Goal: Task Accomplishment & Management: Manage account settings

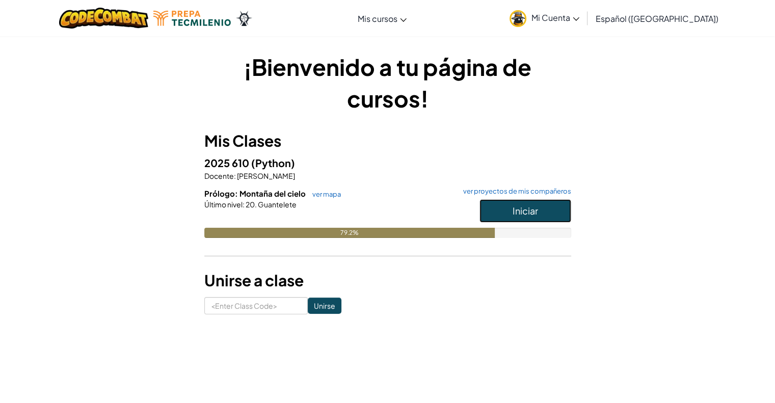
click at [530, 208] on span "Iniciar" at bounding box center [524, 211] width 25 height 12
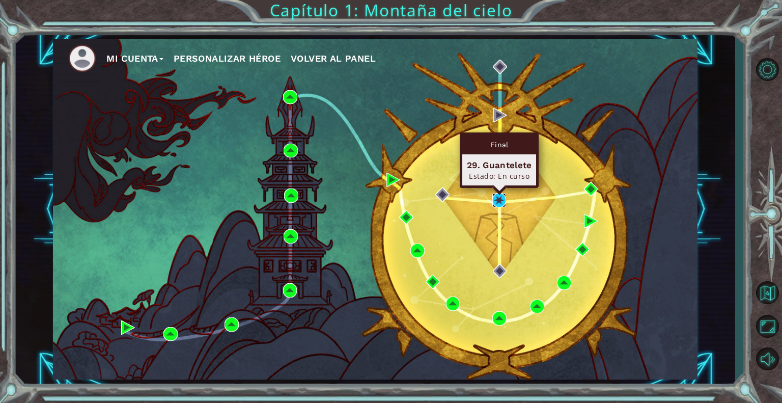
click at [499, 205] on img at bounding box center [500, 200] width 14 height 14
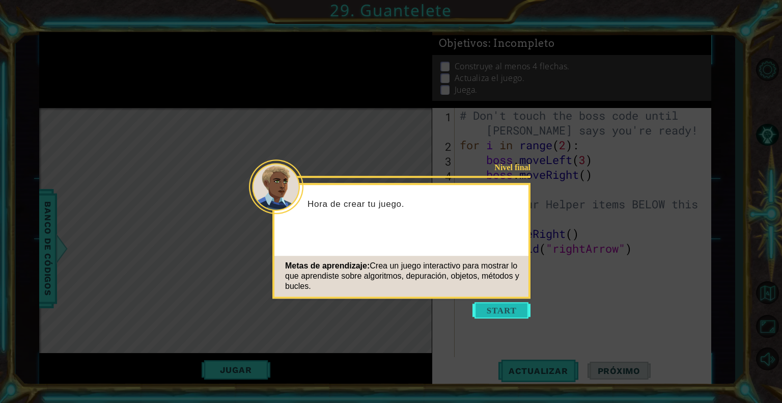
click at [526, 309] on button "Start" at bounding box center [502, 310] width 58 height 16
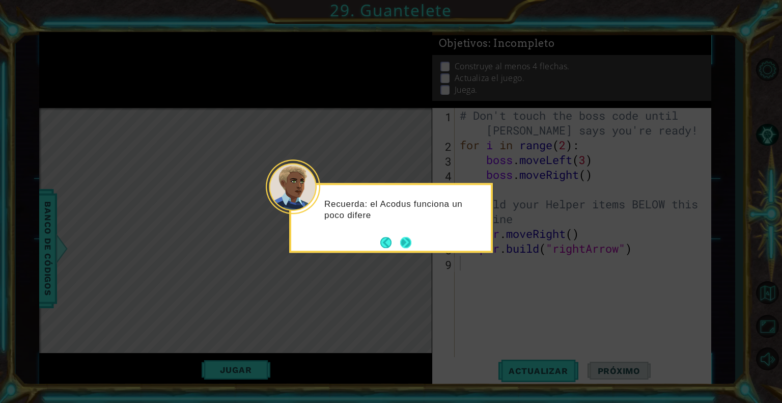
click at [408, 243] on button "Next" at bounding box center [405, 242] width 11 height 11
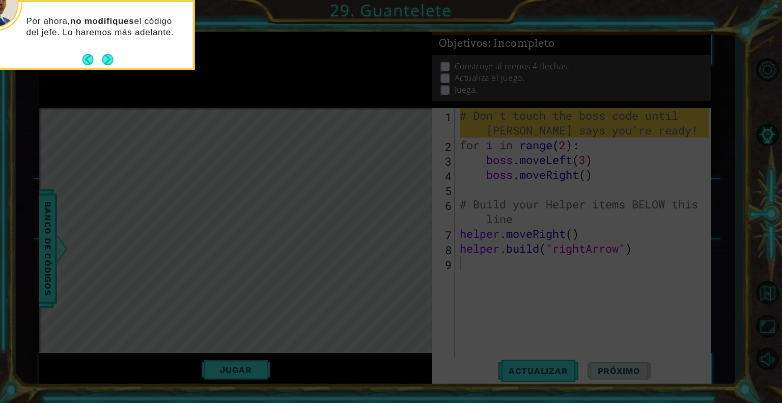
drag, startPoint x: 408, startPoint y: 243, endPoint x: 102, endPoint y: 56, distance: 358.7
click at [102, 56] on button "Next" at bounding box center [107, 59] width 11 height 11
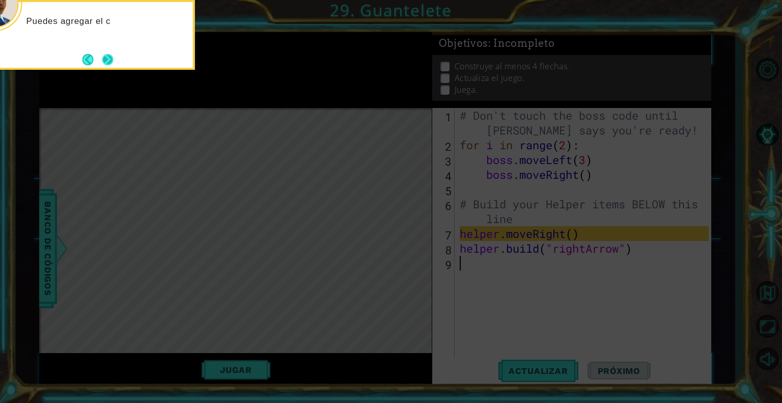
click at [106, 57] on button "Next" at bounding box center [107, 59] width 11 height 11
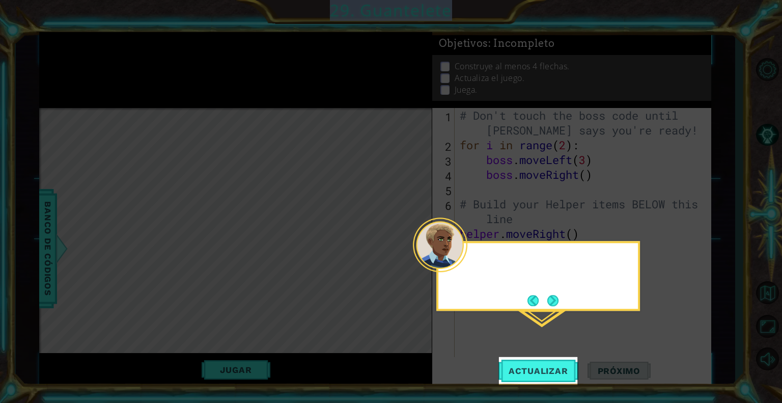
click at [106, 57] on icon at bounding box center [391, 201] width 782 height 403
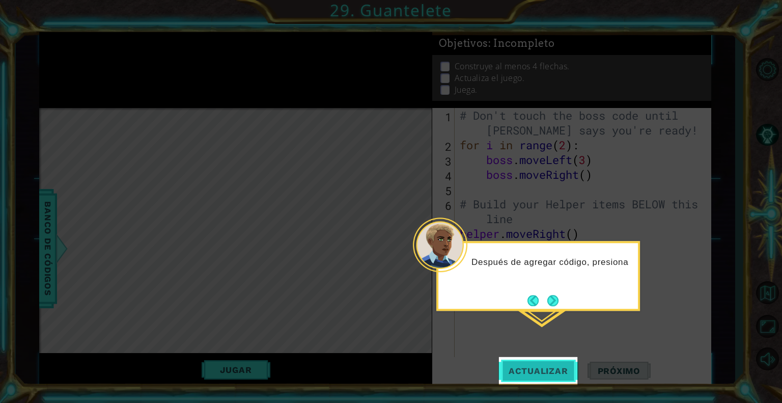
click at [564, 357] on button "Actualizar" at bounding box center [539, 371] width 80 height 28
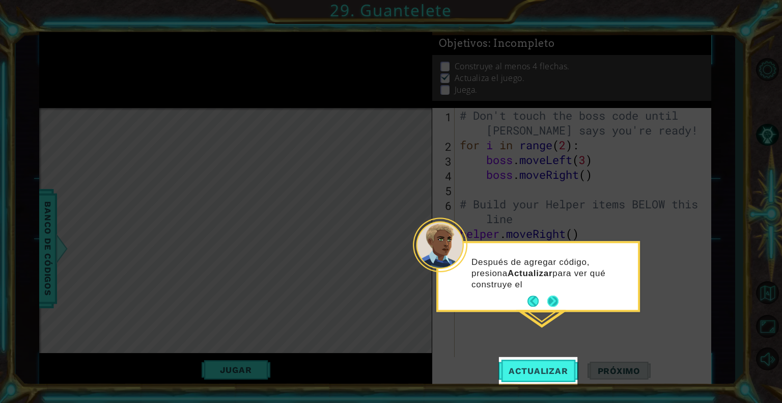
click at [555, 297] on button "Next" at bounding box center [553, 301] width 11 height 11
click at [555, 297] on icon at bounding box center [391, 201] width 782 height 403
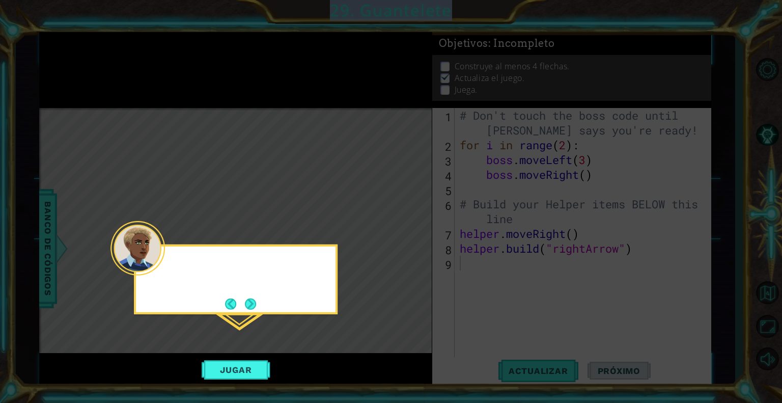
click at [555, 297] on icon at bounding box center [391, 201] width 782 height 403
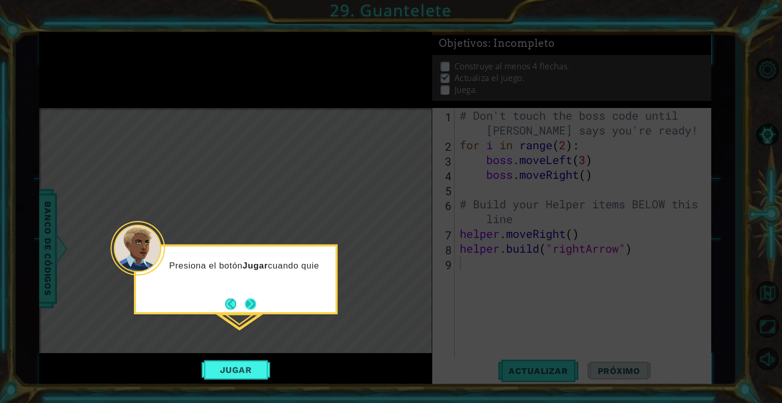
click at [245, 300] on button "Next" at bounding box center [250, 303] width 11 height 11
click at [245, 300] on div "Level Map" at bounding box center [274, 258] width 471 height 300
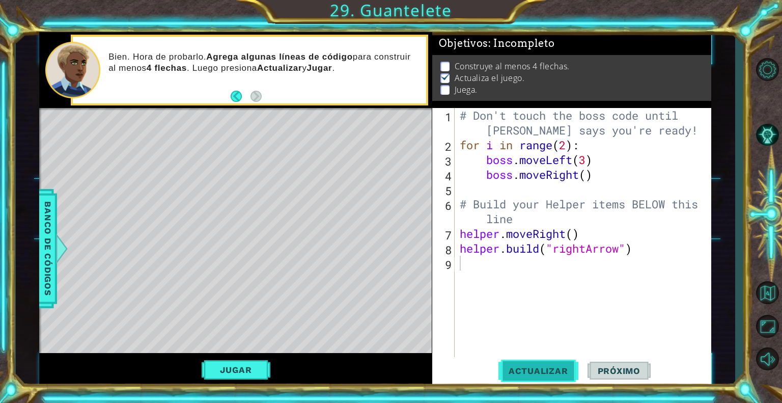
click at [547, 370] on span "Actualizar" at bounding box center [539, 371] width 80 height 10
click at [587, 313] on div "# Don't touch the boss code until Vega says you're ready! for i in range ( 2 ) …" at bounding box center [586, 255] width 256 height 295
click at [495, 269] on div "# Don't touch the boss code until Vega says you're ready! for i in range ( 2 ) …" at bounding box center [586, 255] width 256 height 295
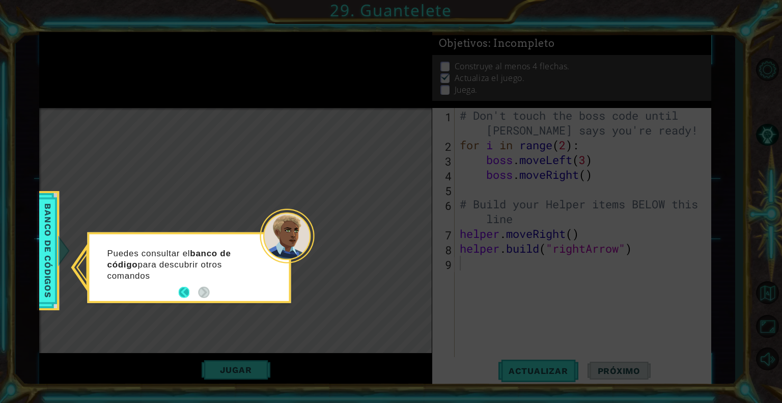
click at [182, 293] on button "Back" at bounding box center [188, 292] width 20 height 11
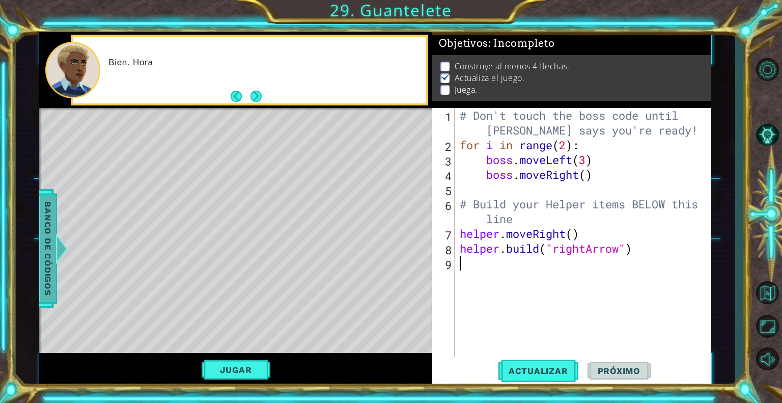
click at [50, 252] on span "Banco de códigos" at bounding box center [48, 248] width 16 height 105
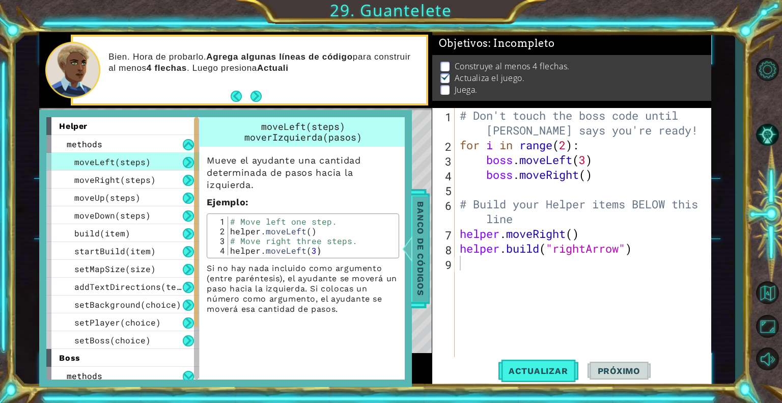
click at [413, 241] on div at bounding box center [407, 248] width 13 height 31
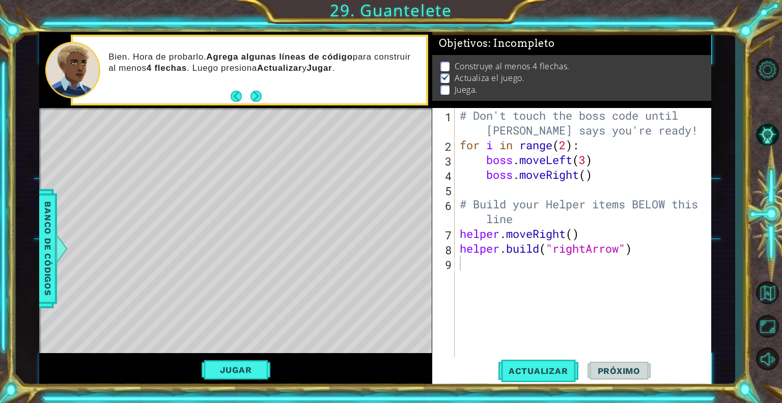
click at [503, 269] on div "# Don't touch the boss code until Vega says you're ready! for i in range ( 2 ) …" at bounding box center [586, 255] width 256 height 295
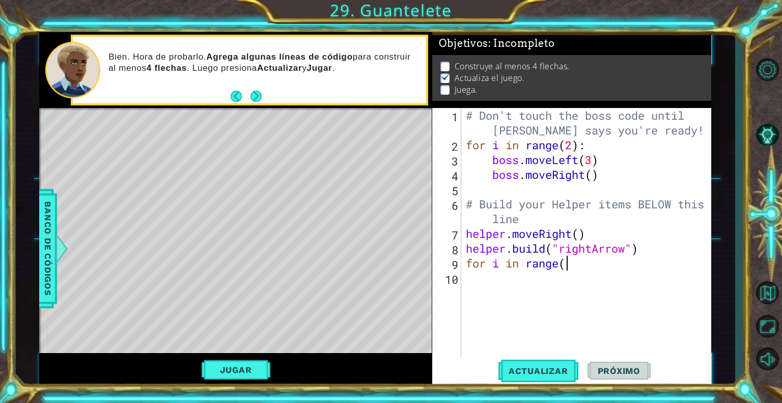
scroll to position [0, 4]
type textarea "for i in range(4)"
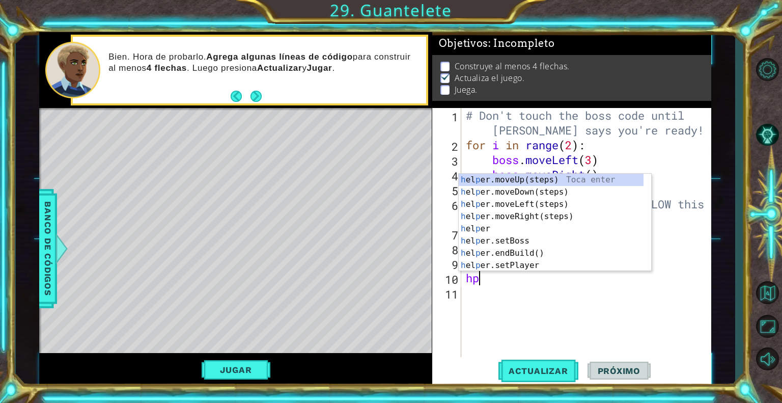
scroll to position [0, 0]
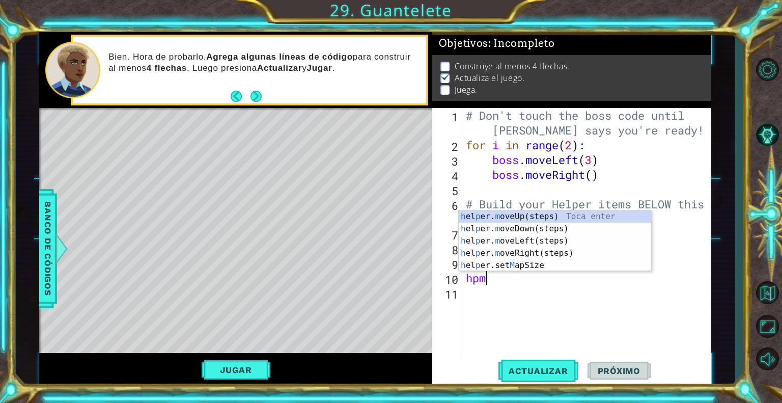
type textarea "hpmD"
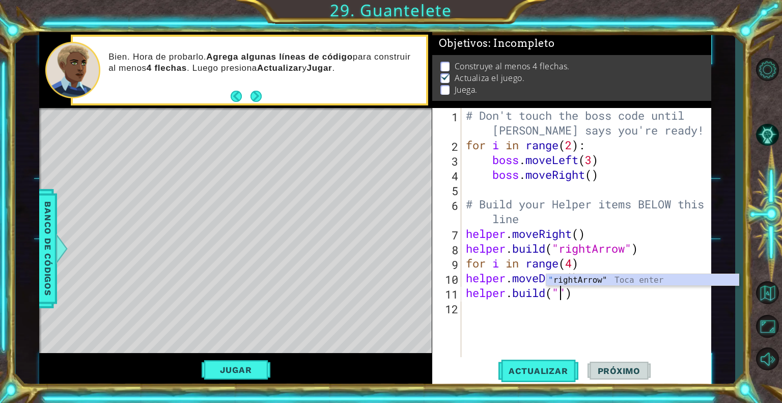
scroll to position [0, 4]
type textarea "helper.build("wall")"
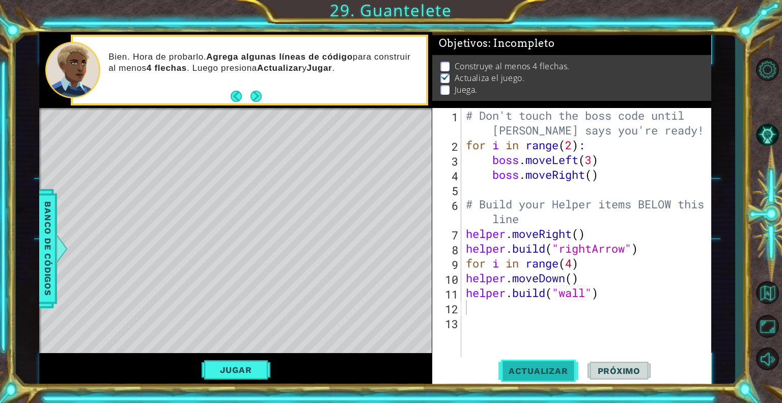
click at [522, 372] on span "Actualizar" at bounding box center [539, 371] width 80 height 10
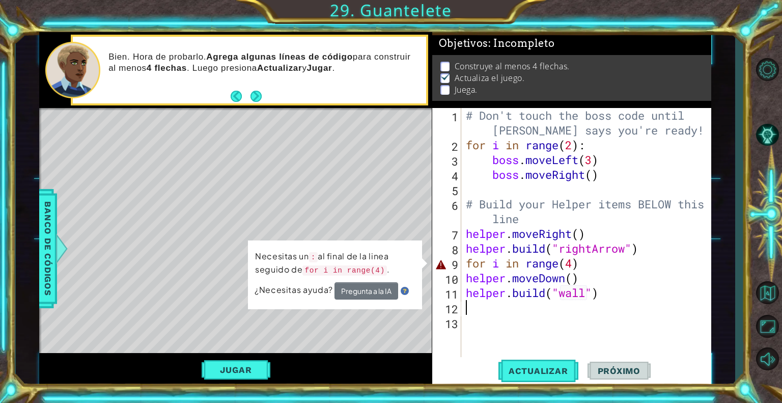
click at [560, 262] on div "# Don't touch the boss code until Vega says you're ready! for i in range ( 2 ) …" at bounding box center [589, 255] width 250 height 295
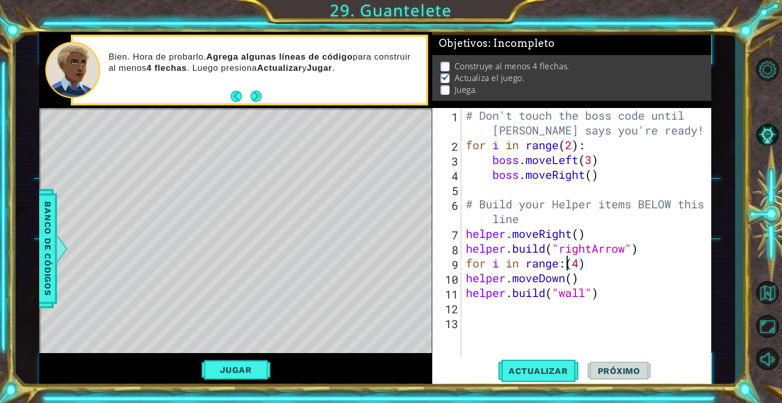
scroll to position [0, 4]
click at [600, 264] on div "# Don't touch the boss code until Vega says you're ready! for i in range ( 2 ) …" at bounding box center [589, 255] width 250 height 295
click at [552, 367] on span "Actualizar" at bounding box center [539, 371] width 80 height 10
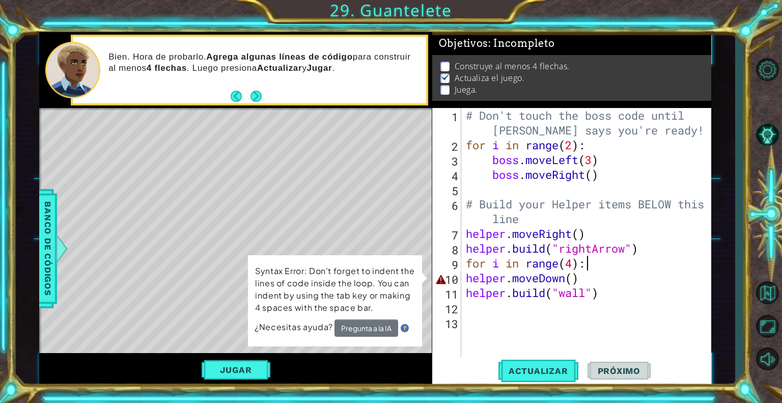
click at [489, 284] on div "# Don't touch the boss code until Vega says you're ready! for i in range ( 2 ) …" at bounding box center [589, 255] width 250 height 295
click at [406, 326] on img at bounding box center [405, 328] width 8 height 8
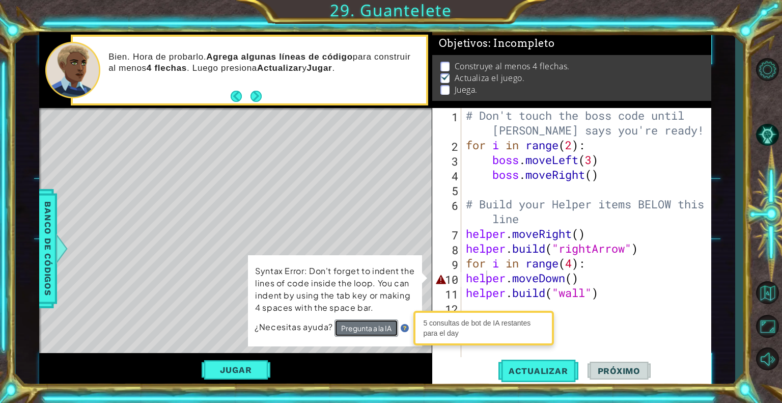
click at [384, 328] on button "Pregunta a la IA" at bounding box center [367, 327] width 64 height 17
click at [467, 278] on div "# Don't touch the boss code until Vega says you're ready! for i in range ( 2 ) …" at bounding box center [589, 255] width 250 height 295
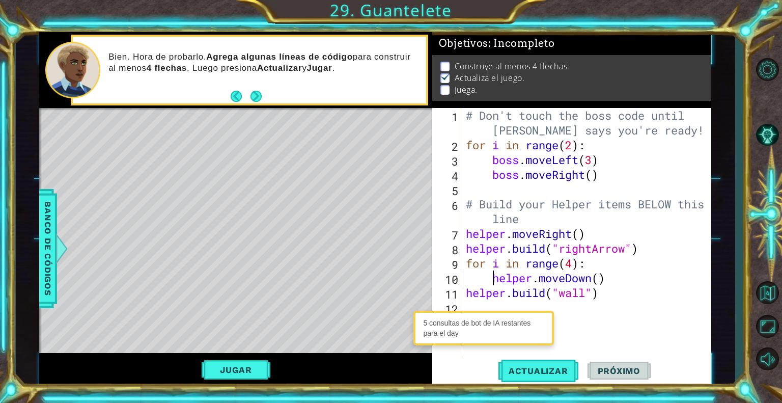
click at [467, 293] on div "# Don't touch the boss code until Vega says you're ready! for i in range ( 2 ) …" at bounding box center [589, 255] width 250 height 295
click at [267, 374] on button "Jugar" at bounding box center [236, 369] width 69 height 19
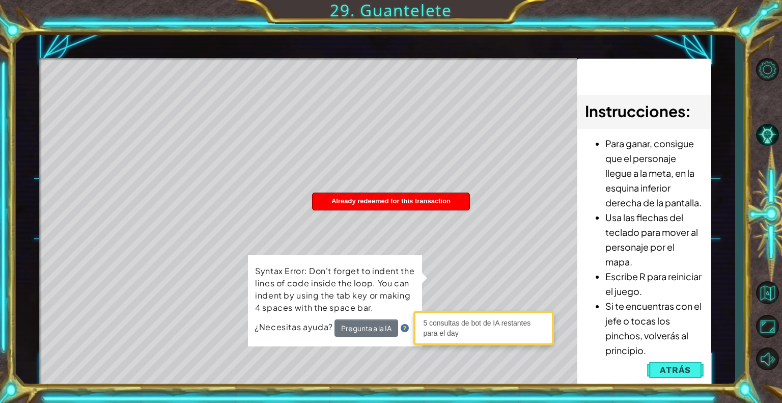
drag, startPoint x: 267, startPoint y: 374, endPoint x: 310, endPoint y: 123, distance: 254.3
click at [310, 123] on div "Level Map" at bounding box center [274, 208] width 471 height 300
click at [461, 297] on div "Level Map" at bounding box center [274, 208] width 471 height 300
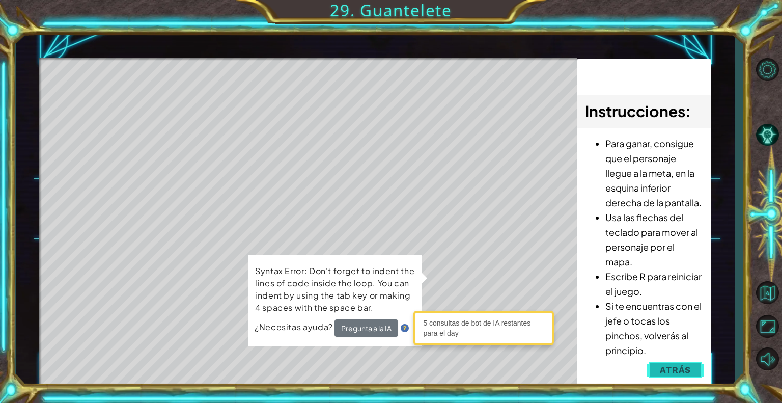
click at [664, 373] on span "Atrás" at bounding box center [675, 370] width 31 height 10
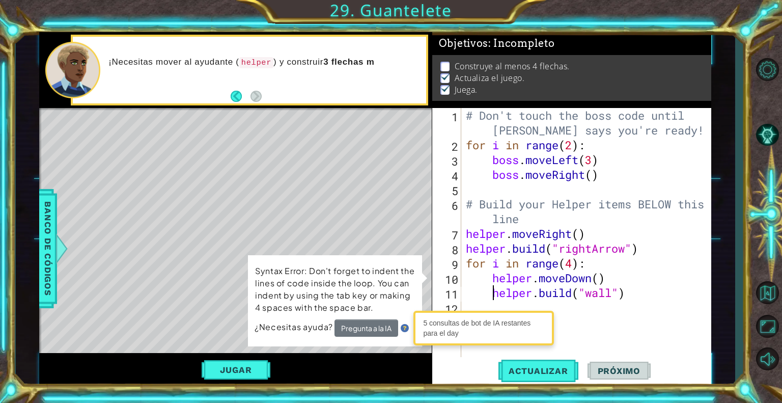
click at [592, 277] on div "# Don't touch the boss code until Vega says you're ready! for i in range ( 2 ) …" at bounding box center [589, 255] width 250 height 295
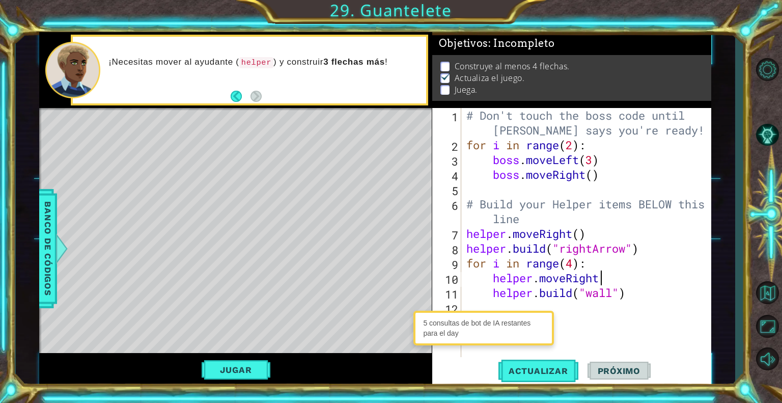
click at [618, 297] on div "# Don't touch the boss code until Vega says you're ready! for i in range ( 2 ) …" at bounding box center [590, 255] width 250 height 295
type textarea "helper.build("wall")"
click at [612, 287] on div "# Don't touch the boss code until Vega says you're ready! for i in range ( 2 ) …" at bounding box center [590, 255] width 250 height 295
click at [618, 301] on div "# Don't touch the boss code until Vega says you're ready! for i in range ( 2 ) …" at bounding box center [590, 255] width 250 height 295
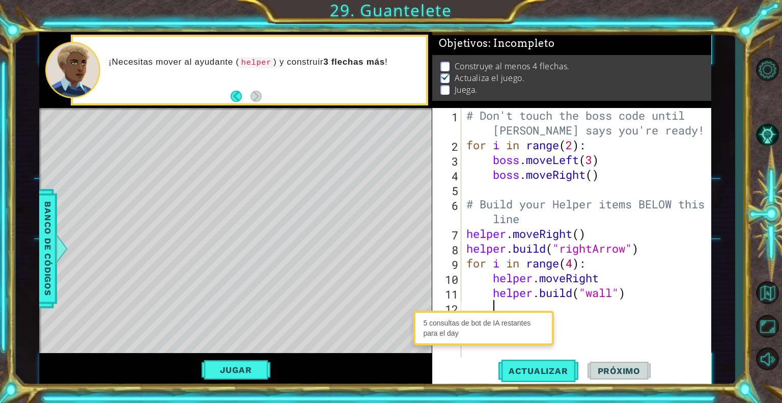
click at [614, 292] on div "# Don't touch the boss code until Vega says you're ready! for i in range ( 2 ) …" at bounding box center [590, 255] width 250 height 295
type textarea "helper.build("rightArrow")"
click at [564, 365] on button "Actualizar" at bounding box center [539, 371] width 80 height 28
click at [259, 372] on button "Jugar" at bounding box center [236, 369] width 69 height 19
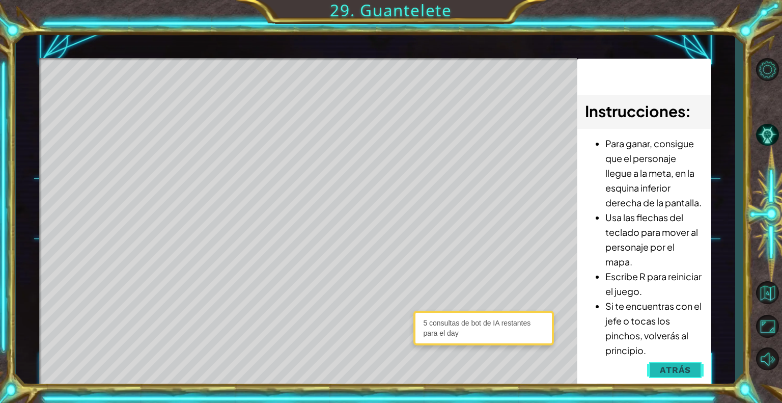
click at [675, 368] on span "Atrás" at bounding box center [675, 370] width 31 height 10
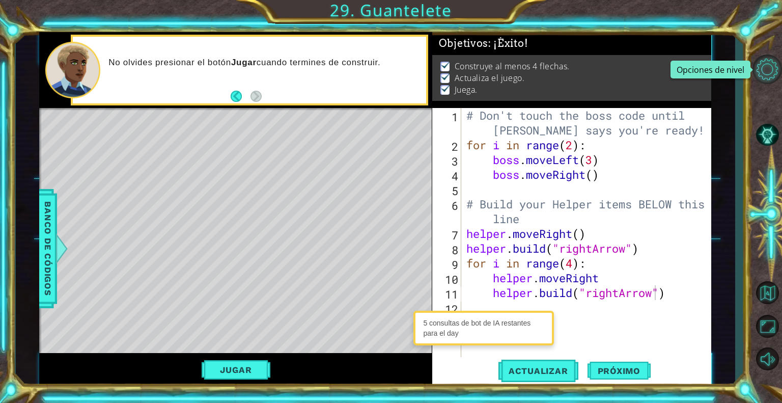
click at [768, 77] on button "Opciones de nivel" at bounding box center [768, 69] width 30 height 30
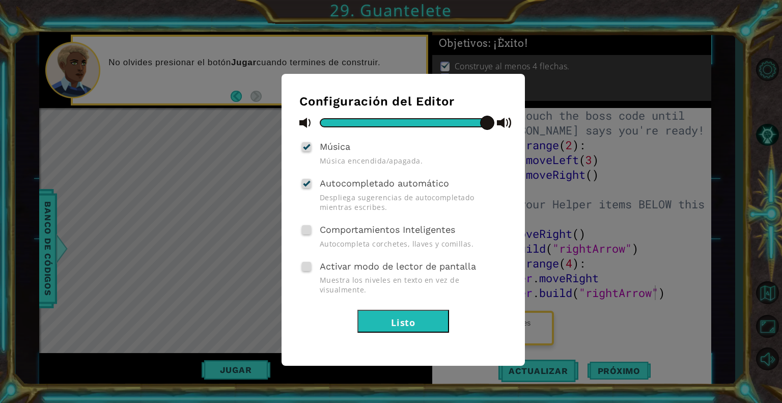
click at [436, 315] on button "Listo" at bounding box center [404, 321] width 92 height 23
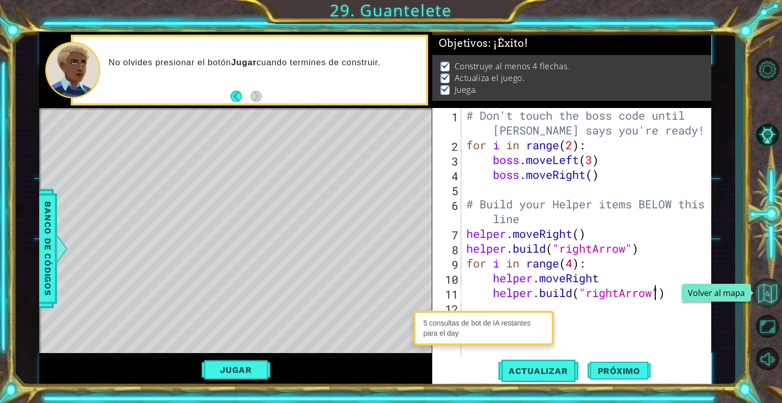
click at [758, 297] on button "Volver al mapa" at bounding box center [768, 293] width 30 height 30
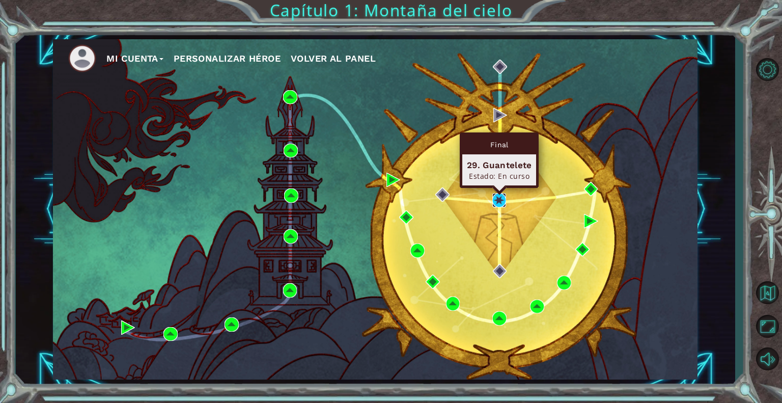
click at [506, 199] on img at bounding box center [500, 200] width 14 height 14
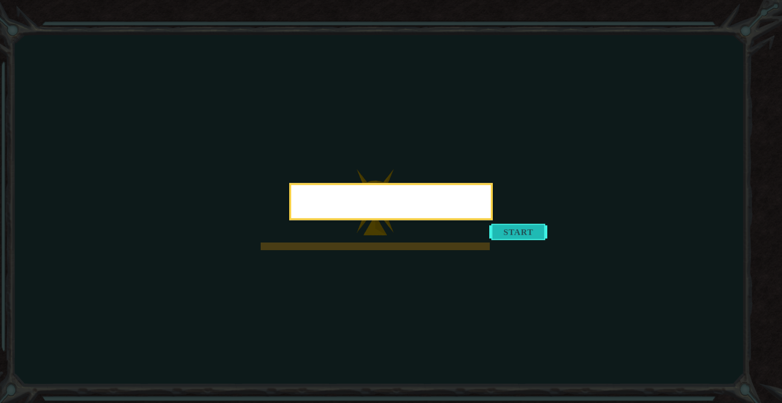
click at [522, 230] on button "Start" at bounding box center [518, 232] width 58 height 16
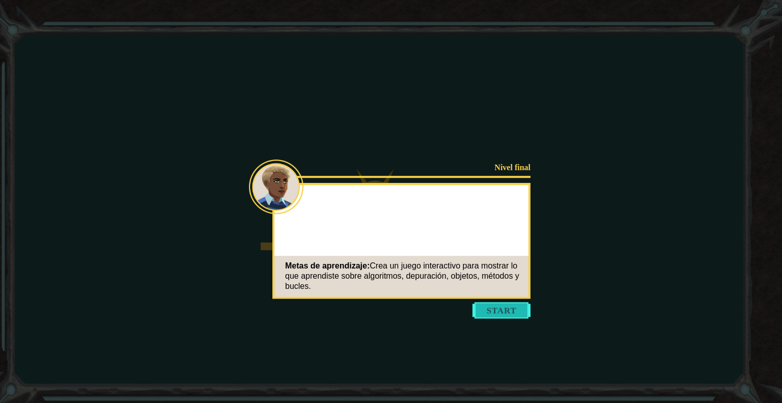
click at [502, 317] on button "Start" at bounding box center [502, 310] width 58 height 16
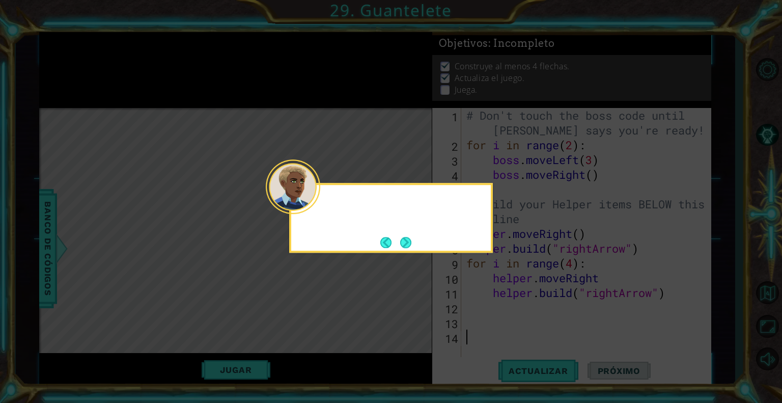
scroll to position [3, 0]
click at [412, 233] on div "Recuerda: el Acodus funci" at bounding box center [391, 218] width 204 height 70
click at [411, 248] on button "Next" at bounding box center [405, 242] width 11 height 11
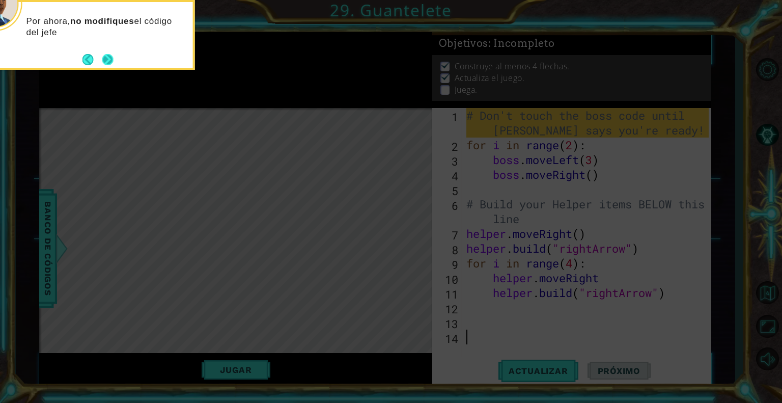
click at [105, 63] on button "Next" at bounding box center [107, 59] width 11 height 11
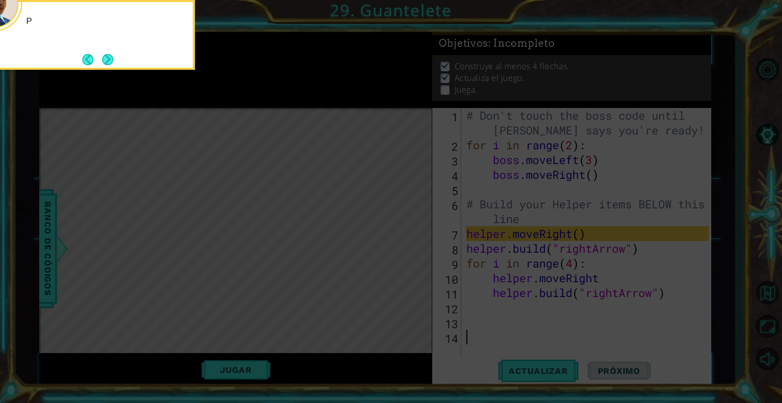
click at [105, 63] on button "Next" at bounding box center [107, 59] width 19 height 19
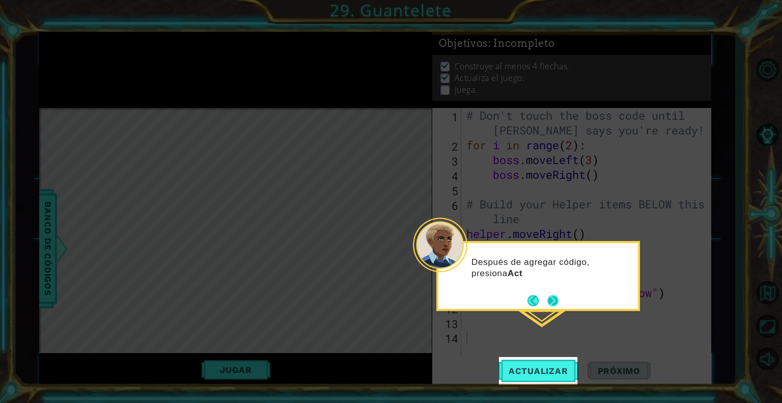
click at [548, 302] on button "Next" at bounding box center [553, 300] width 11 height 11
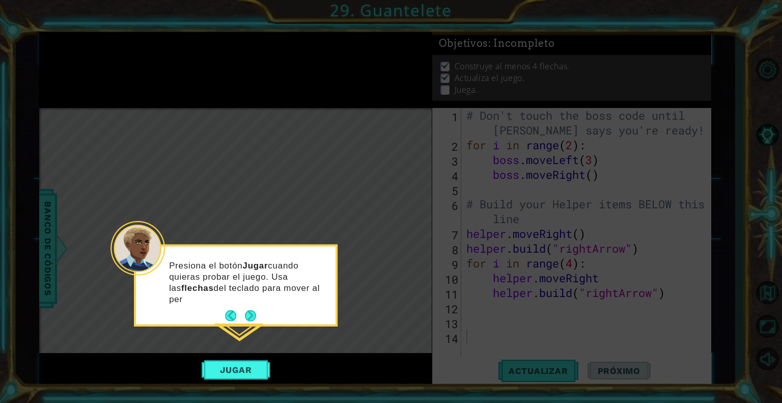
click at [256, 310] on button "Next" at bounding box center [250, 315] width 11 height 11
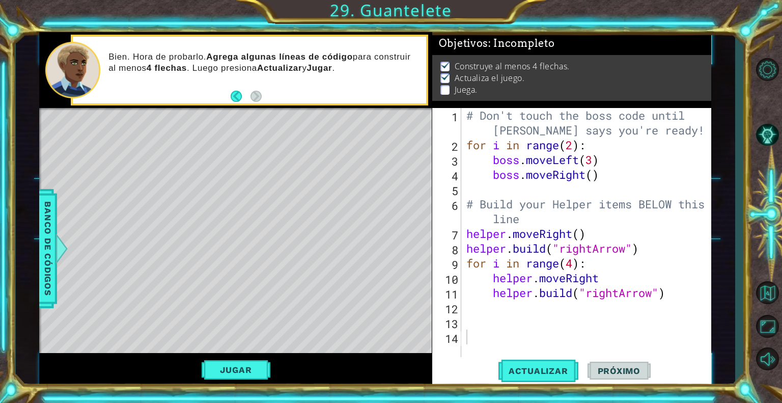
click at [337, 7] on div "1 ההההההההההההההההההההההההההההההההההההההההההההההההההההההההההההההההההההההההההההה…" at bounding box center [391, 201] width 782 height 403
click at [768, 292] on button "Volver al mapa" at bounding box center [768, 293] width 30 height 30
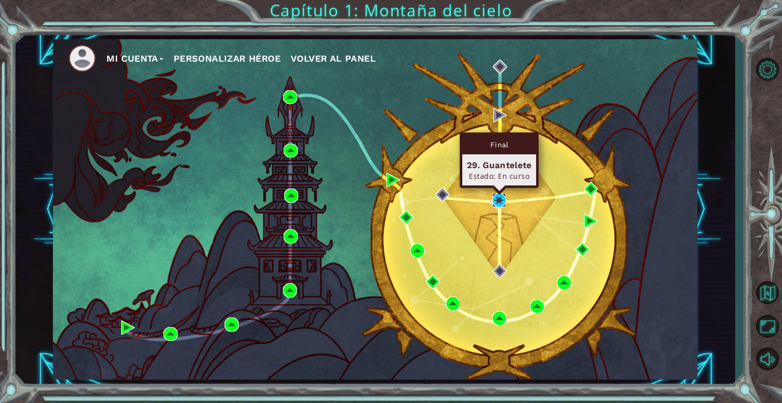
click at [499, 202] on img at bounding box center [500, 200] width 14 height 14
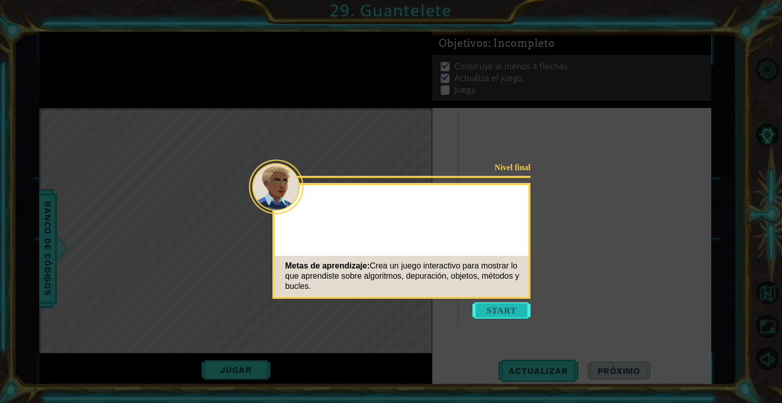
click at [485, 315] on button "Start" at bounding box center [502, 310] width 58 height 16
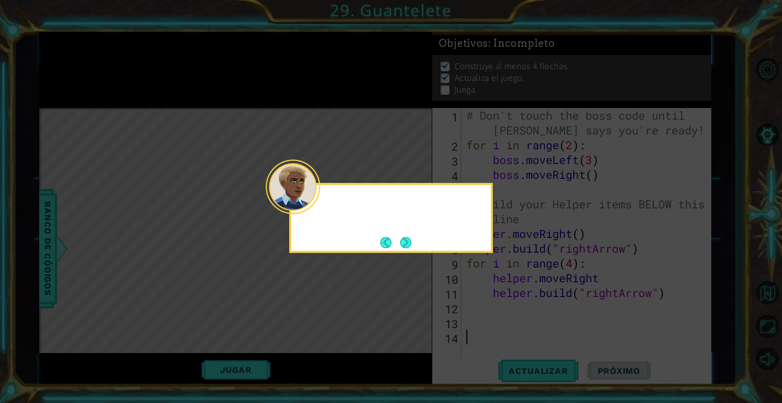
click at [320, 206] on div at bounding box center [293, 186] width 54 height 54
click at [397, 243] on button "Back" at bounding box center [390, 242] width 20 height 11
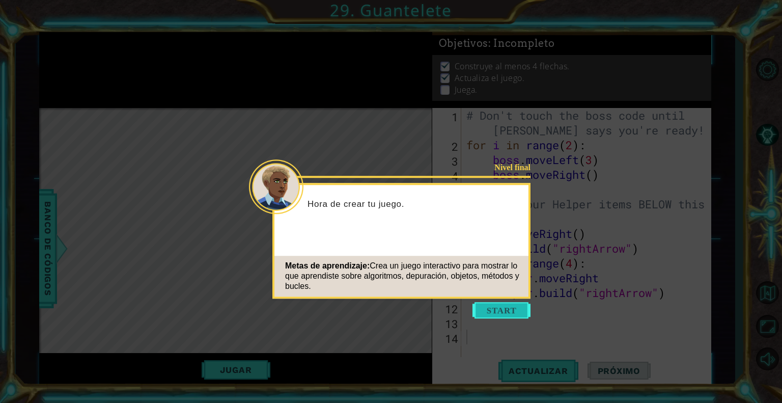
click at [495, 311] on button "Start" at bounding box center [502, 310] width 58 height 16
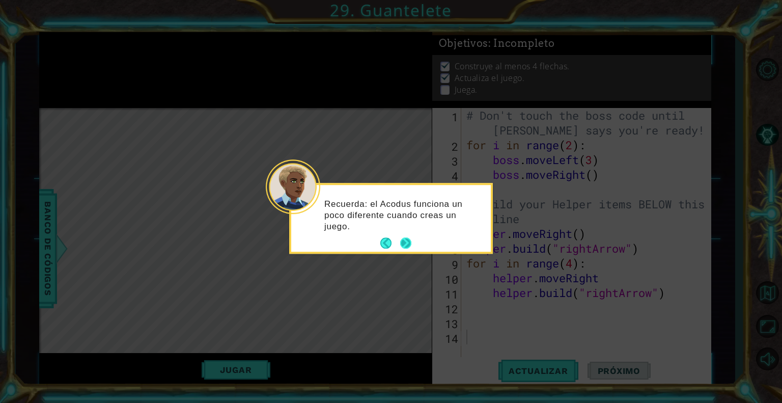
click at [412, 244] on button "Next" at bounding box center [405, 243] width 11 height 11
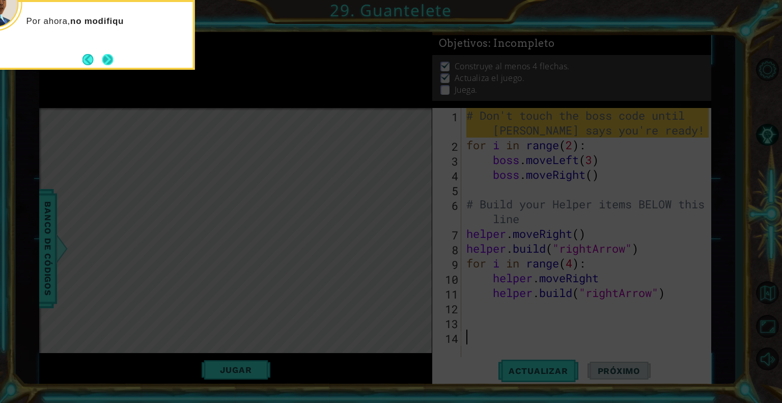
click at [103, 65] on button "Next" at bounding box center [107, 59] width 11 height 11
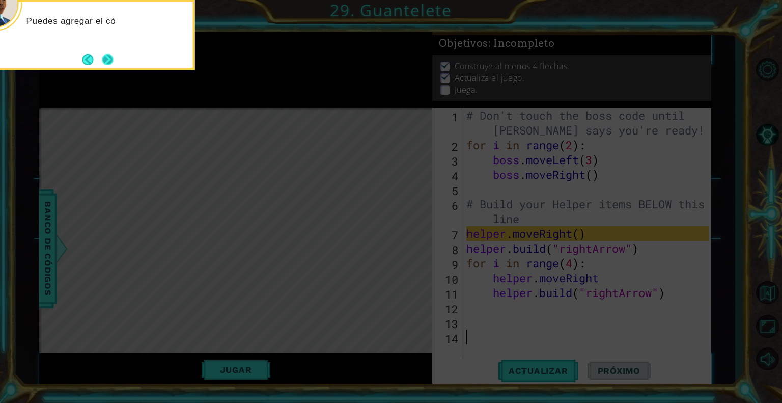
click at [110, 63] on button "Next" at bounding box center [107, 59] width 11 height 11
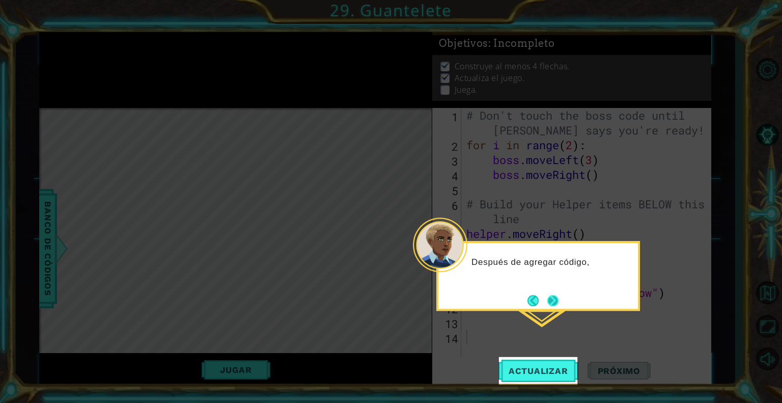
click at [557, 301] on button "Next" at bounding box center [553, 300] width 11 height 11
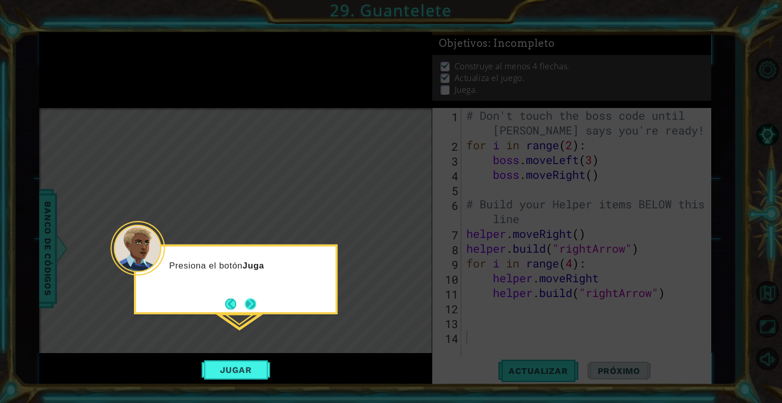
click at [252, 309] on button "Next" at bounding box center [250, 303] width 11 height 11
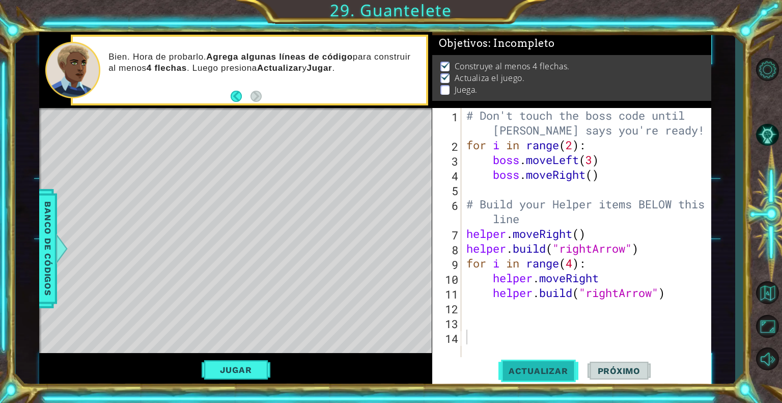
click at [544, 364] on button "Actualizar" at bounding box center [539, 371] width 80 height 28
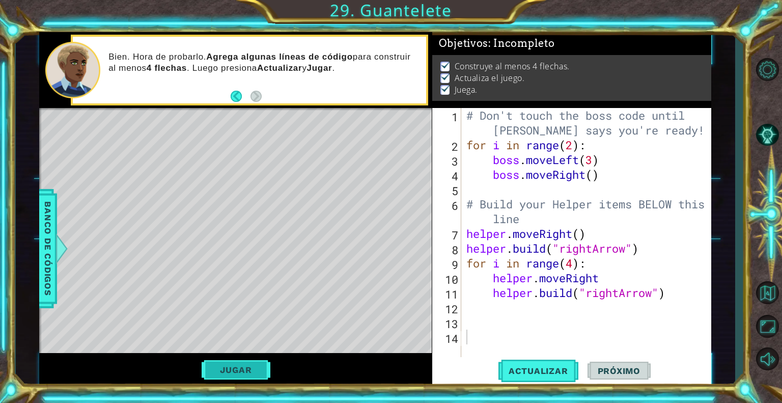
click at [257, 370] on button "Jugar" at bounding box center [236, 369] width 69 height 19
click at [605, 370] on span "Próximo" at bounding box center [619, 371] width 63 height 10
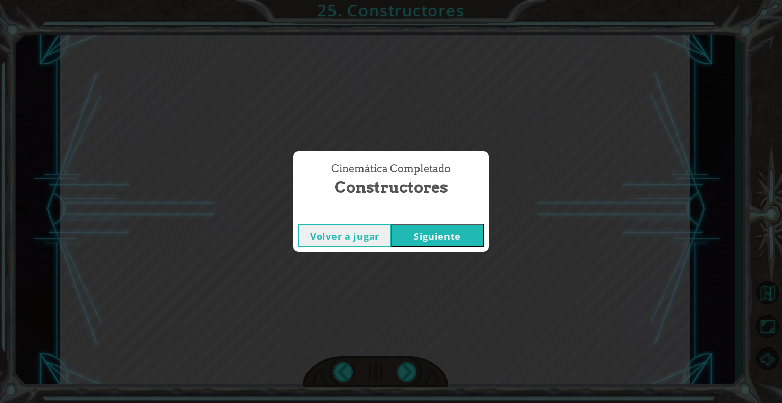
click at [391, 224] on button "Siguiente" at bounding box center [437, 235] width 93 height 23
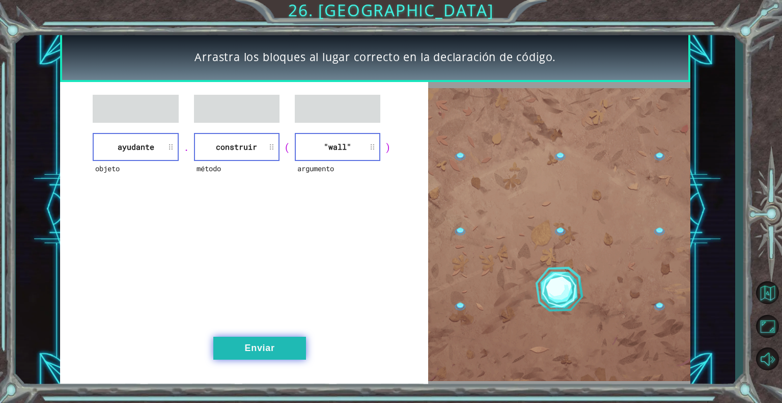
click at [267, 344] on button "Enviar" at bounding box center [259, 348] width 93 height 23
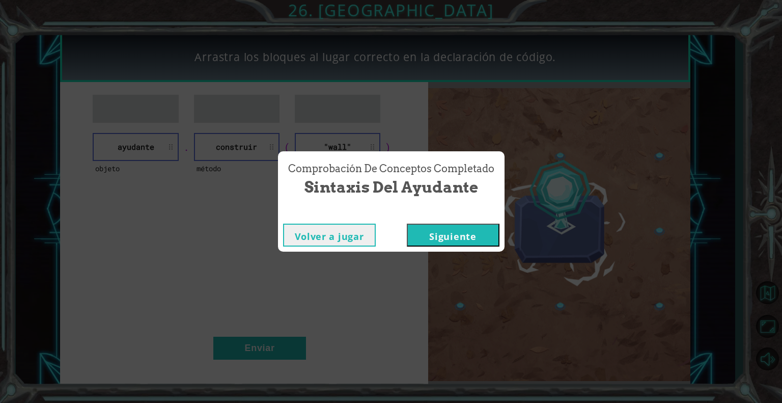
click at [440, 237] on button "Siguiente" at bounding box center [453, 235] width 93 height 23
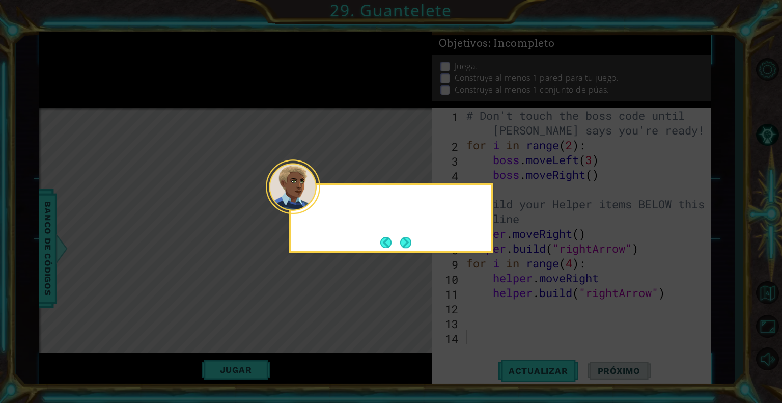
click at [313, 207] on div at bounding box center [293, 186] width 54 height 54
click at [406, 241] on button "Next" at bounding box center [405, 242] width 11 height 11
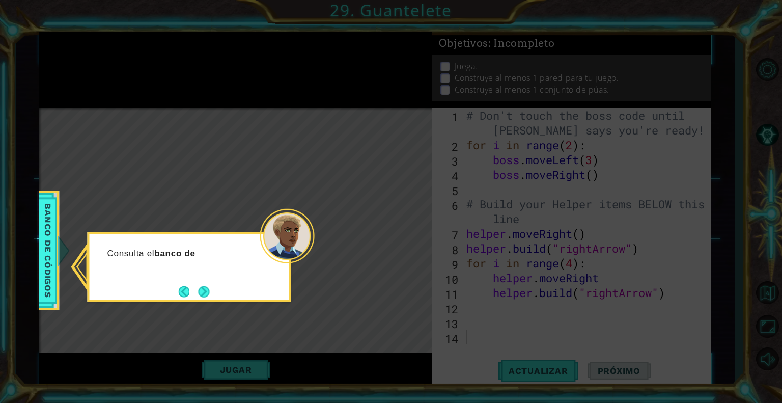
click at [201, 289] on button "Next" at bounding box center [203, 291] width 11 height 11
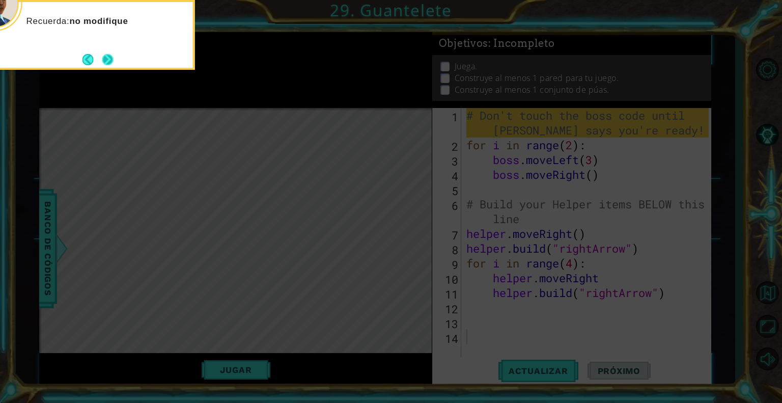
click at [110, 54] on button "Next" at bounding box center [107, 59] width 11 height 11
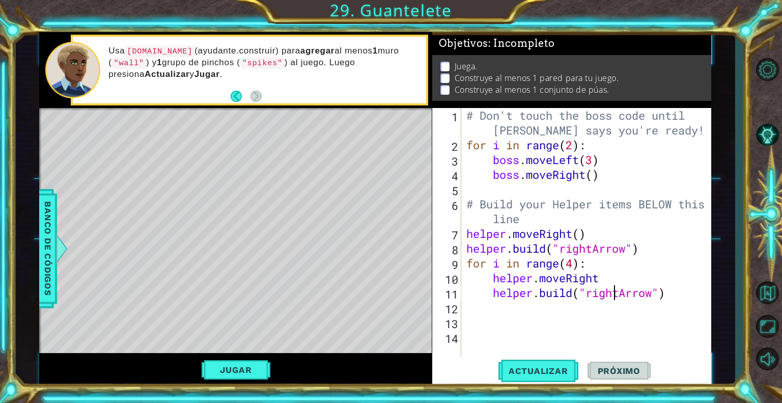
click at [615, 289] on div "# Don't touch the boss code until Vega says you're ready! for i in range ( 2 ) …" at bounding box center [590, 255] width 250 height 295
click at [610, 279] on div "# Don't touch the boss code until Vega says you're ready! for i in range ( 2 ) …" at bounding box center [590, 255] width 250 height 295
click at [241, 374] on button "Jugar" at bounding box center [236, 369] width 69 height 19
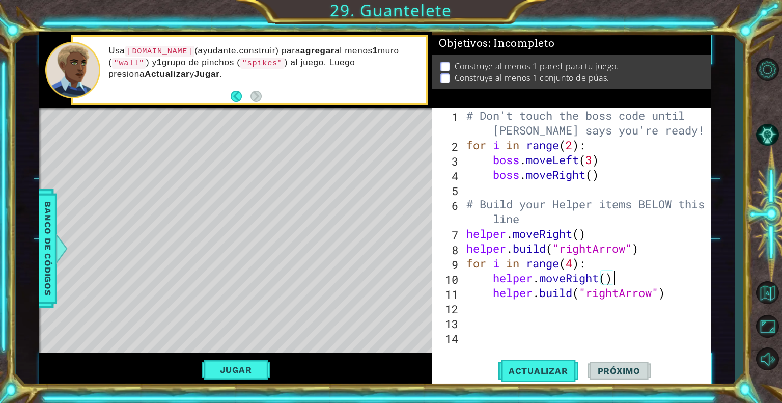
type textarea "helper.build("rightArrow")"
click at [681, 297] on div "# Don't touch the boss code until Vega says you're ready! for i in range ( 2 ) …" at bounding box center [590, 255] width 250 height 295
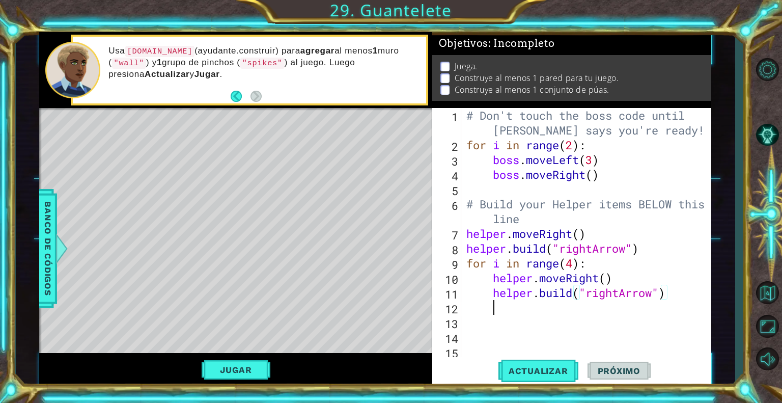
scroll to position [0, 0]
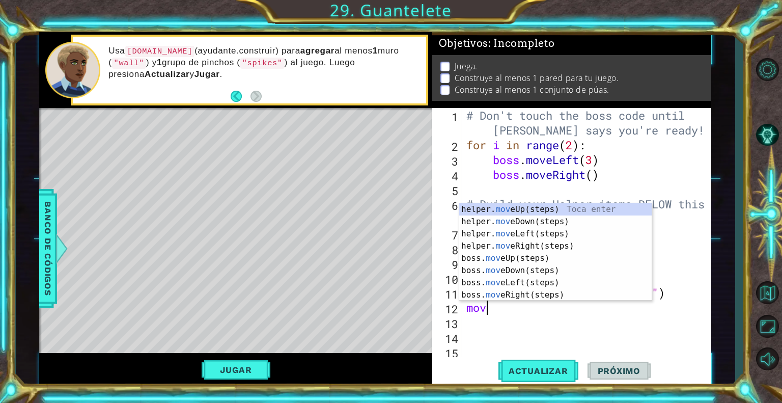
type textarea "move"
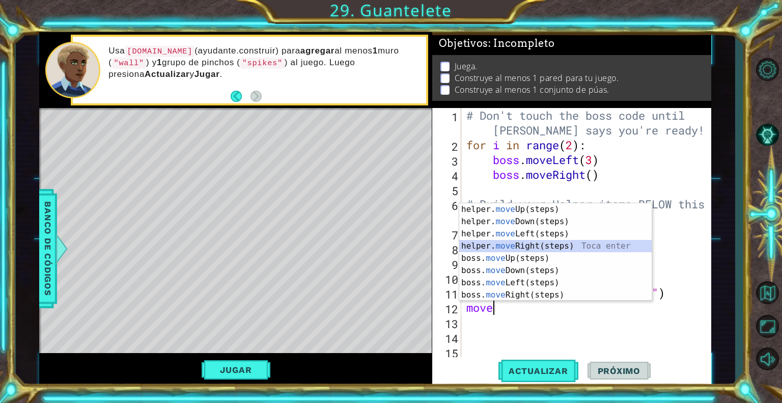
click at [597, 245] on div "helper. move Up(steps) Toca enter helper. move Down(steps) Toca enter helper. m…" at bounding box center [555, 264] width 193 height 122
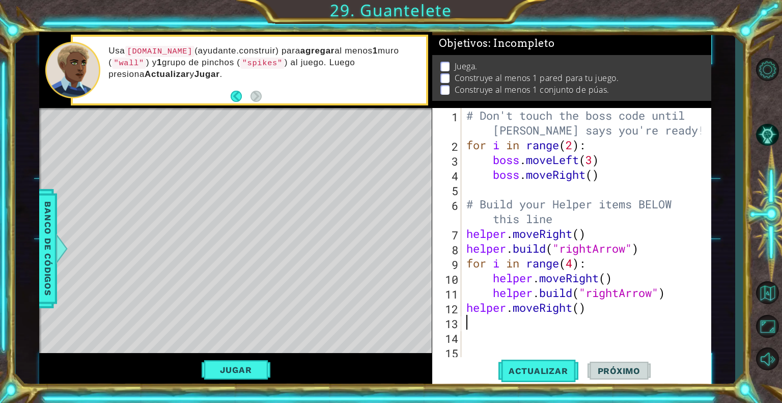
click at [669, 294] on div "# Don't touch the boss code until Vega says you're ready! for i in range ( 2 ) …" at bounding box center [586, 255] width 242 height 295
type textarea "helper.build("rightArrow")"
type textarea "for i in range(4):"
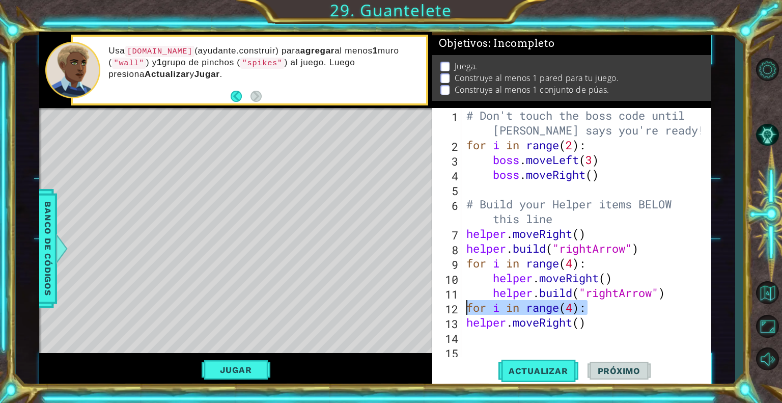
drag, startPoint x: 612, startPoint y: 308, endPoint x: 462, endPoint y: 308, distance: 149.7
click at [462, 308] on div "for i in range(4): 1 2 3 4 5 6 7 8 9 10 11 12 13 14 15 16 # Don't touch the bos…" at bounding box center [570, 233] width 277 height 251
type textarea "helper.build("rightArrow")"
click at [622, 317] on div "# Don't touch the boss code until Vega says you're ready! for i in range ( 2 ) …" at bounding box center [586, 255] width 242 height 295
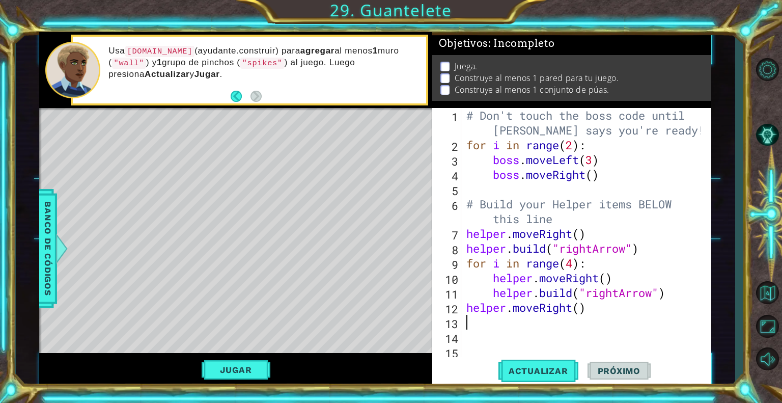
paste textarea "for i in range(4):"
type textarea "for i in range(4):"
type textarea "helper.build("downArrow")"
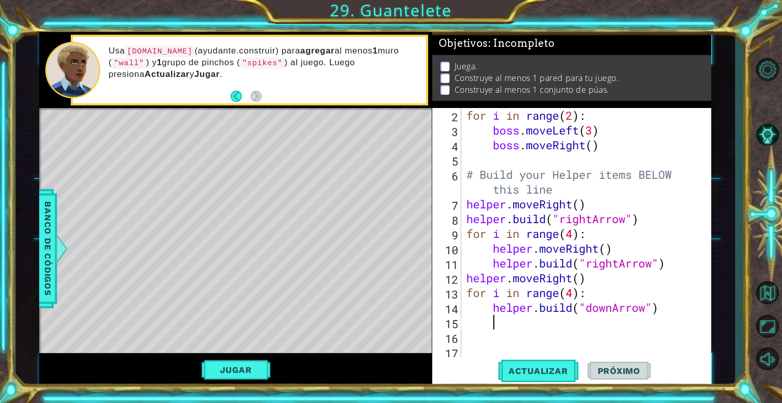
click at [677, 316] on div "for i in range ( 2 ) : boss . moveLeft ( 3 ) boss . moveRight ( ) # Build your …" at bounding box center [586, 248] width 242 height 281
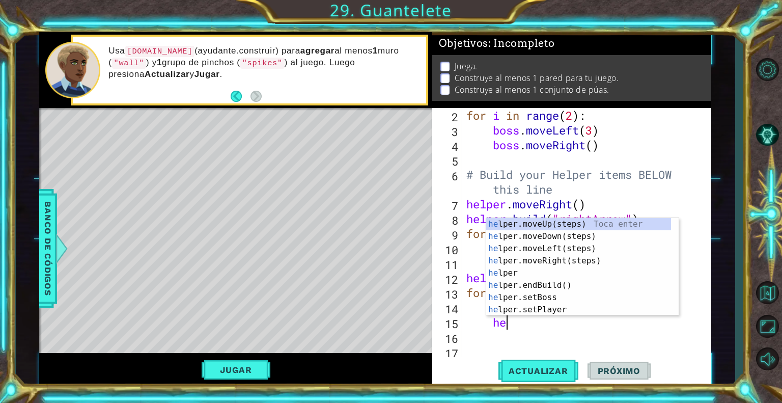
scroll to position [0, 2]
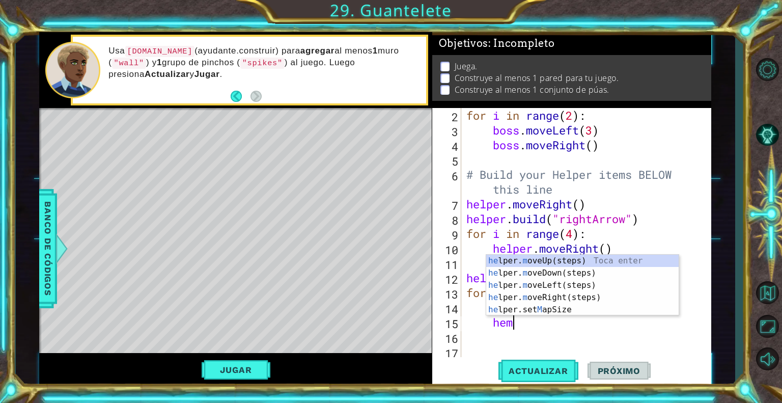
type textarea "hemD"
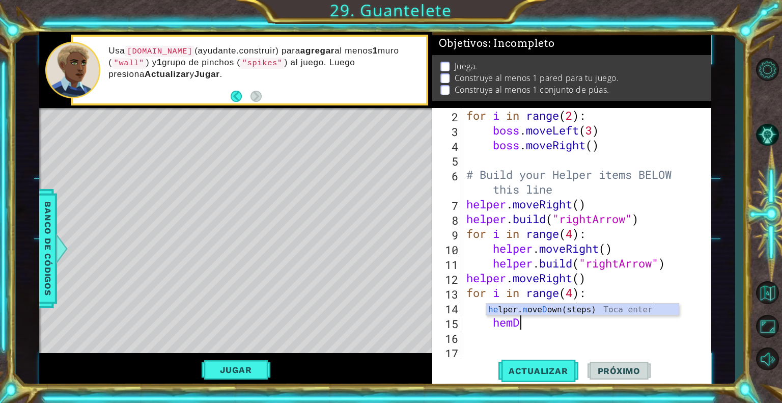
scroll to position [0, 0]
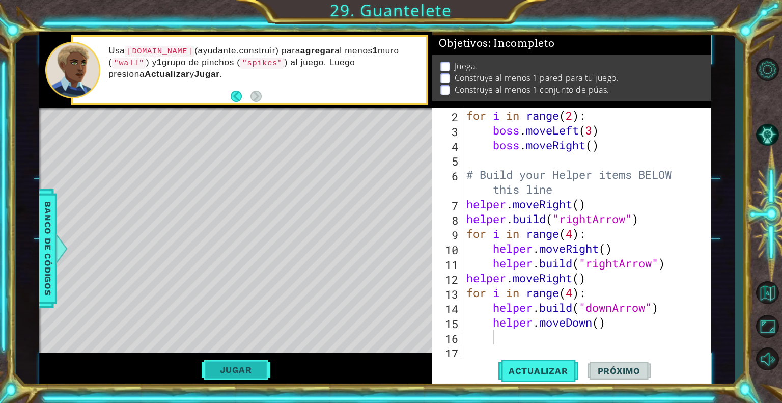
click at [249, 365] on button "Jugar" at bounding box center [236, 369] width 69 height 19
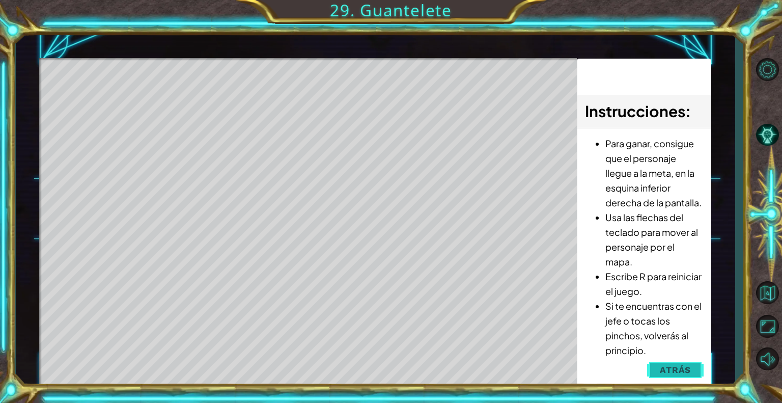
click at [662, 378] on button "Atrás" at bounding box center [675, 370] width 57 height 20
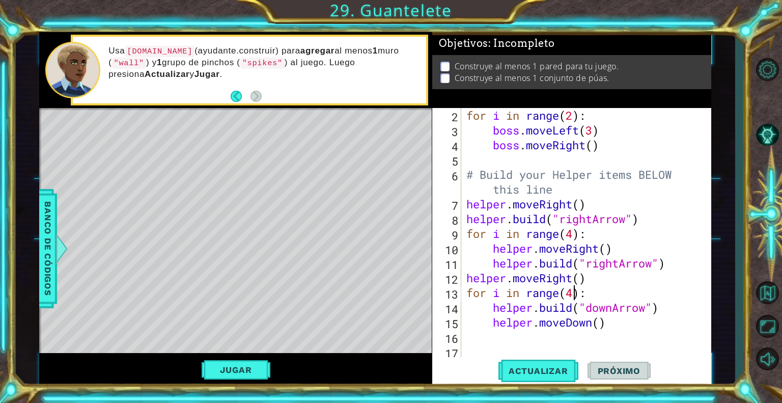
click at [574, 297] on div "for i in range ( 2 ) : boss . moveLeft ( 3 ) boss . moveRight ( ) # Build your …" at bounding box center [586, 248] width 242 height 281
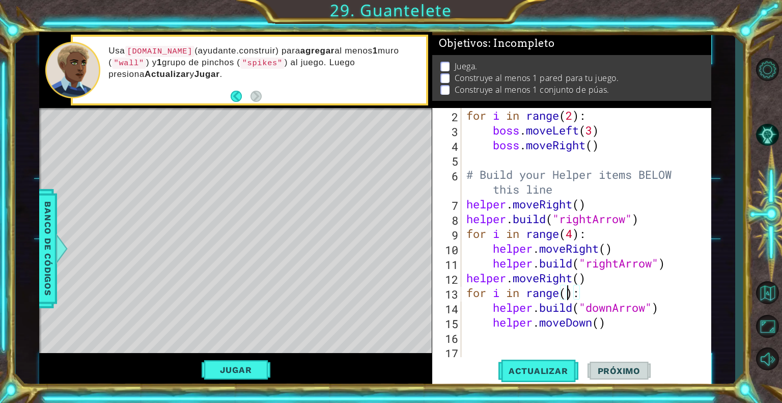
scroll to position [0, 4]
click at [542, 364] on button "Actualizar" at bounding box center [539, 371] width 80 height 28
click at [540, 364] on button "Actualizar" at bounding box center [539, 371] width 80 height 28
click at [262, 368] on button "Jugar" at bounding box center [236, 369] width 69 height 19
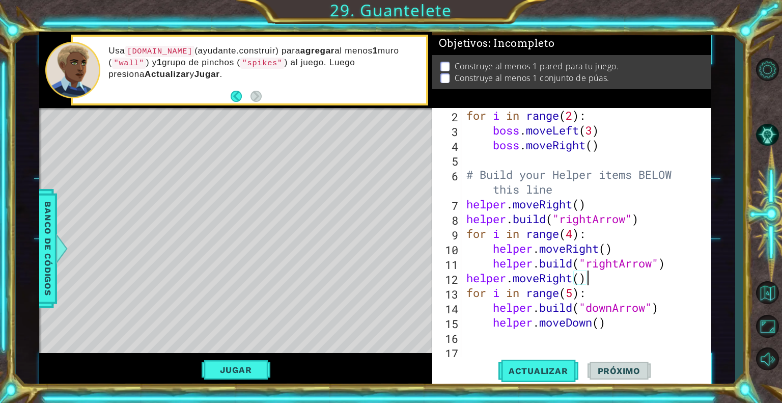
click at [617, 282] on div "for i in range ( 2 ) : boss . moveLeft ( 3 ) boss . moveRight ( ) # Build your …" at bounding box center [586, 248] width 242 height 281
click at [669, 266] on div "for i in range ( 2 ) : boss . moveLeft ( 3 ) boss . moveRight ( ) # Build your …" at bounding box center [586, 248] width 242 height 281
type textarea "helper.build("rightArrow")"
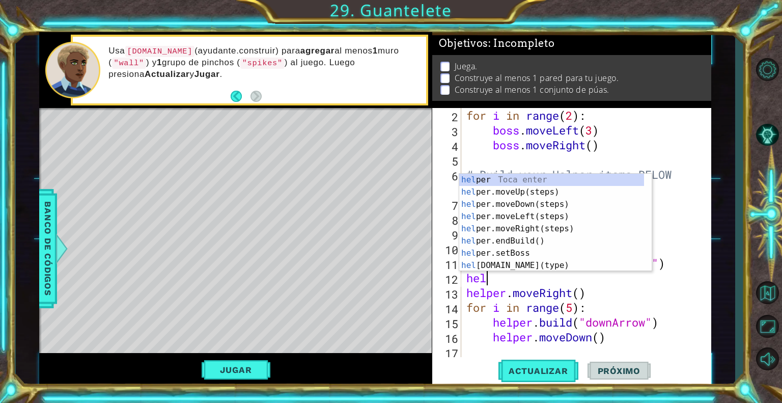
scroll to position [0, 0]
click at [627, 291] on div "for i in range ( 2 ) : boss . moveLeft ( 3 ) boss . moveRight ( ) # Build your …" at bounding box center [586, 248] width 242 height 281
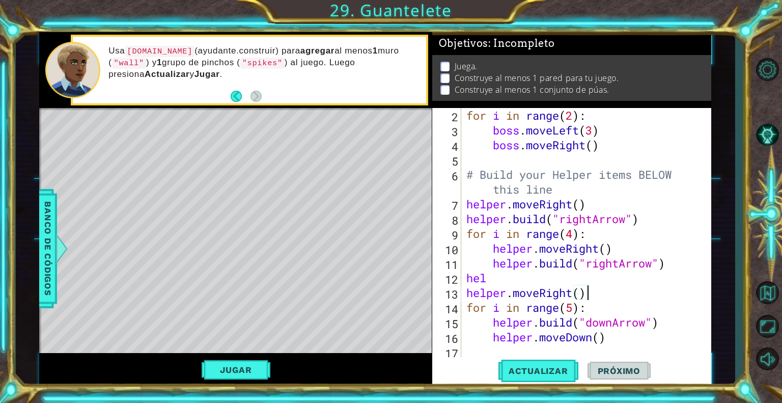
click at [539, 283] on div "for i in range ( 2 ) : boss . moveLeft ( 3 ) boss . moveRight ( ) # Build your …" at bounding box center [586, 248] width 242 height 281
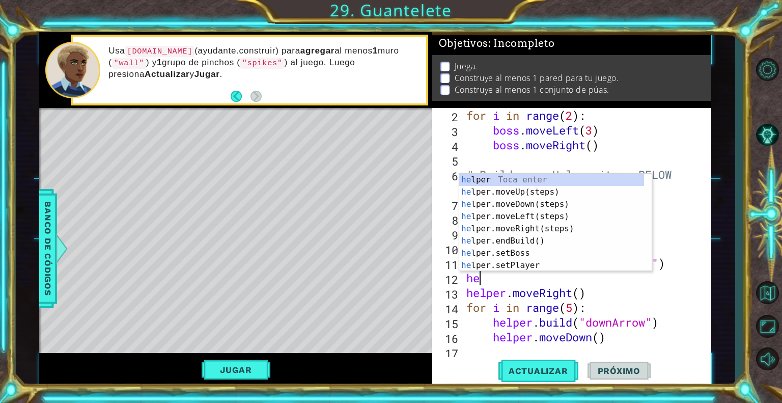
type textarea "h"
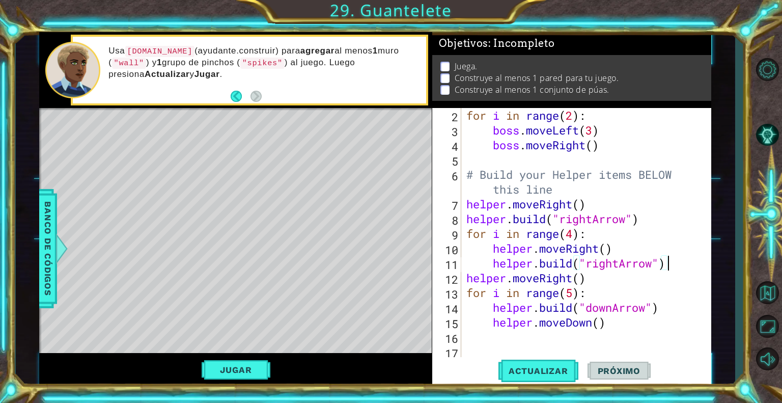
click at [621, 325] on div "for i in range ( 2 ) : boss . moveLeft ( 3 ) boss . moveRight ( ) # Build your …" at bounding box center [586, 248] width 242 height 281
type textarea "helper.moveDown()"
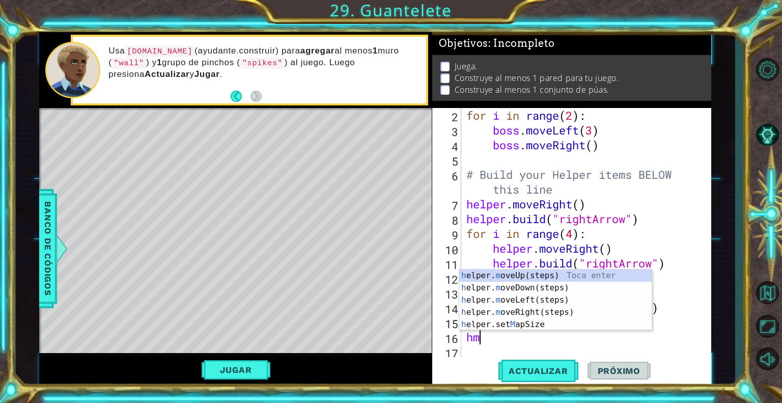
type textarea "hml"
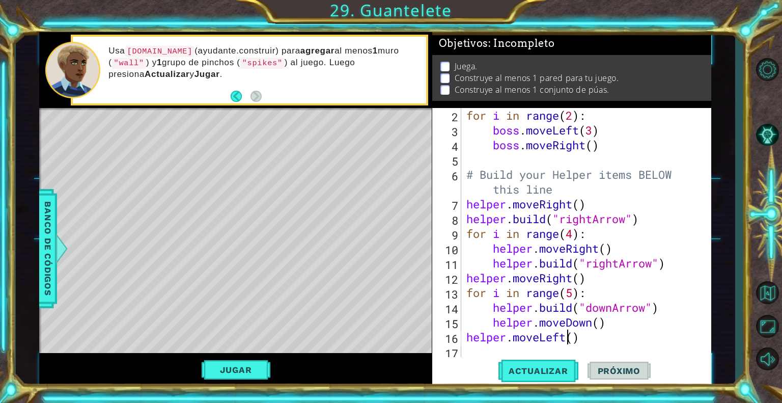
click at [569, 336] on div "for i in range ( 2 ) : boss . moveLeft ( 3 ) boss . moveRight ( ) # Build your …" at bounding box center [586, 248] width 242 height 281
click at [575, 337] on div "for i in range ( 2 ) : boss . moveLeft ( 3 ) boss . moveRight ( ) # Build your …" at bounding box center [586, 248] width 242 height 281
type textarea "helper.moveLeft(4)"
click at [563, 350] on div "for i in range ( 2 ) : boss . moveLeft ( 3 ) boss . moveRight ( ) # Build your …" at bounding box center [586, 248] width 242 height 281
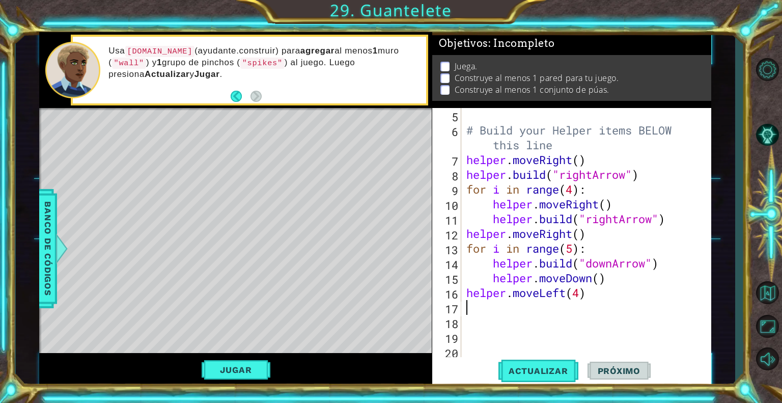
scroll to position [73, 0]
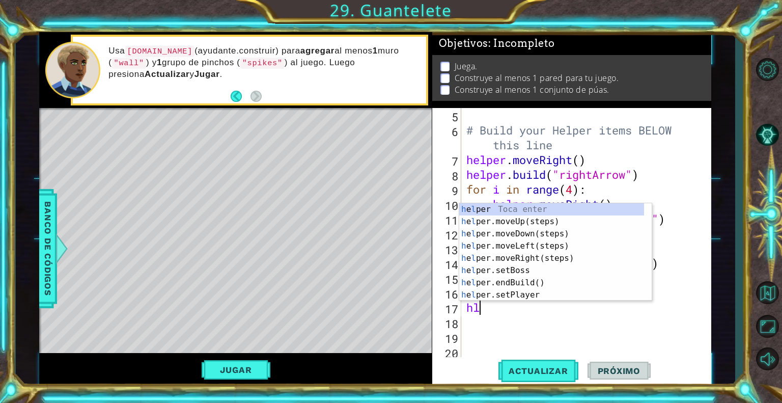
type textarea "hlmp"
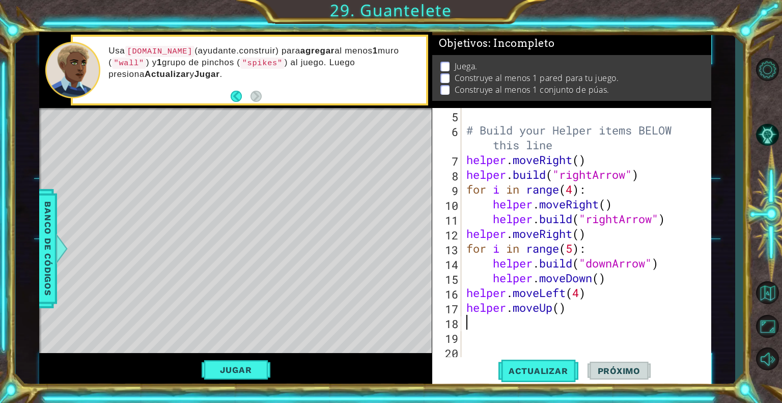
scroll to position [0, 0]
click at [596, 295] on div "# Build your Helper items BELOW this line helper . moveRight ( ) helper . build…" at bounding box center [586, 248] width 242 height 281
type textarea "helper.moveLeft(4)"
type textarea "helper.moveUp()"
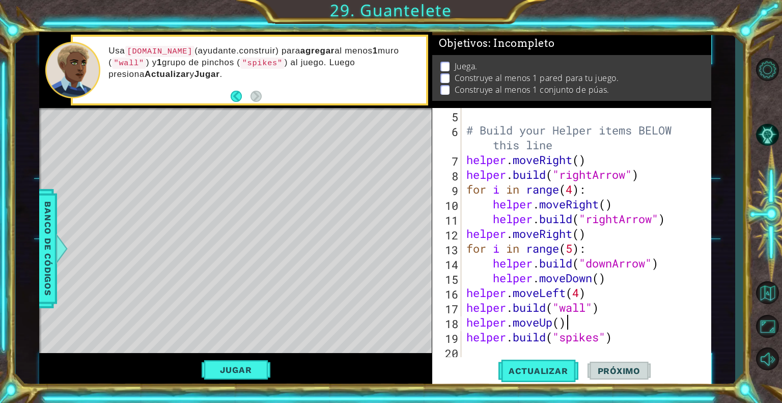
click at [610, 319] on div "# Build your Helper items BELOW this line helper . moveRight ( ) helper . build…" at bounding box center [586, 248] width 242 height 281
click at [561, 323] on div "# Build your Helper items BELOW this line helper . moveRight ( ) helper . build…" at bounding box center [586, 248] width 242 height 281
type textarea "helper.moveUp(3)"
click at [525, 375] on span "Actualizar" at bounding box center [539, 371] width 80 height 10
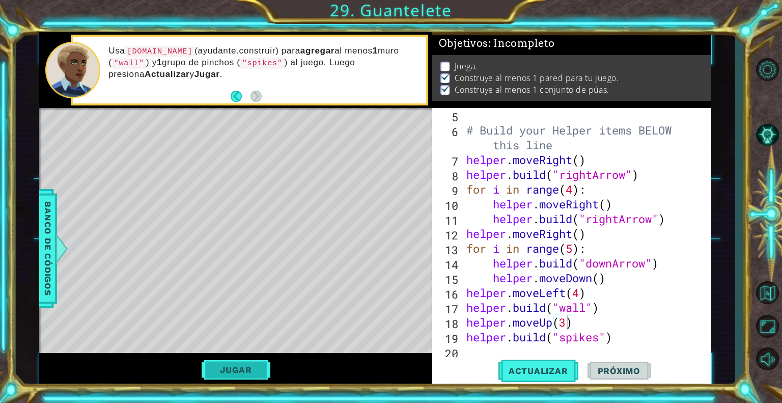
scroll to position [2, 0]
click at [256, 372] on button "Jugar" at bounding box center [236, 369] width 69 height 19
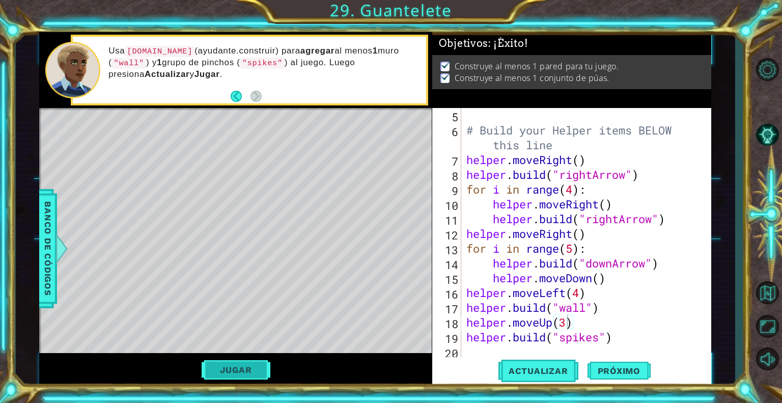
scroll to position [0, 0]
click at [623, 377] on button "Próximo" at bounding box center [619, 371] width 63 height 28
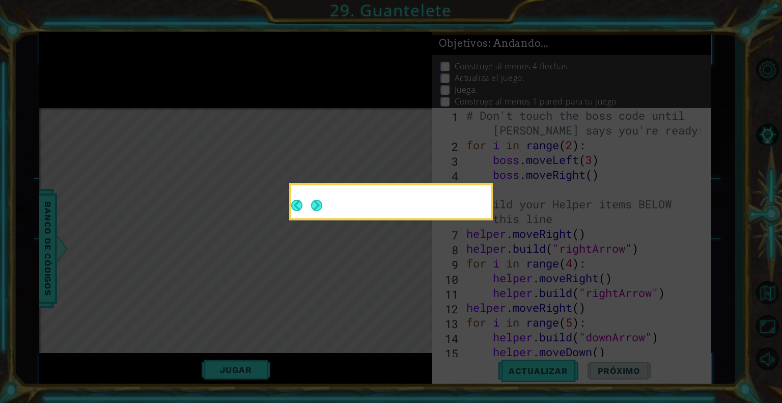
click at [321, 207] on button "Next" at bounding box center [316, 205] width 11 height 11
click at [316, 207] on icon at bounding box center [391, 201] width 782 height 403
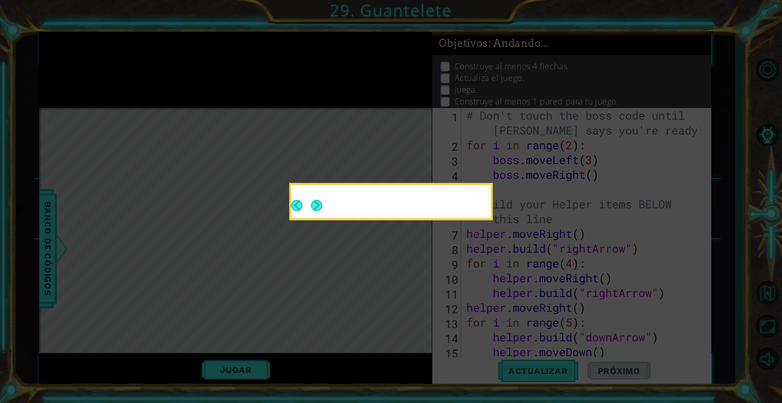
click at [321, 203] on icon at bounding box center [391, 201] width 782 height 403
click at [320, 203] on icon at bounding box center [391, 201] width 782 height 403
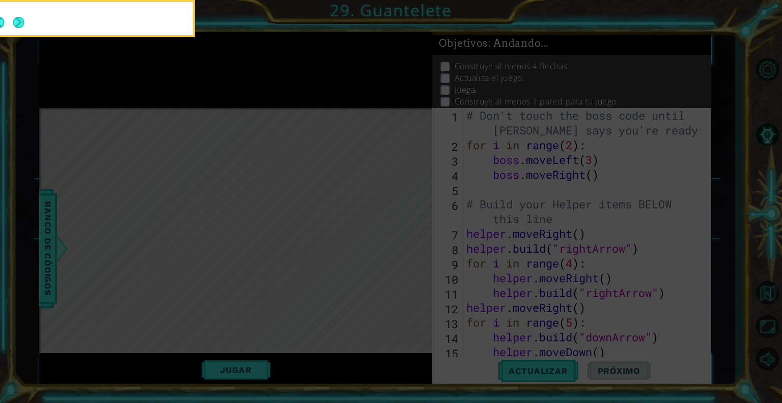
click at [15, 19] on button "Next" at bounding box center [18, 22] width 11 height 11
click at [6, 34] on icon at bounding box center [391, 60] width 782 height 685
click at [20, 19] on icon at bounding box center [391, 60] width 782 height 685
click at [20, 20] on icon at bounding box center [391, 60] width 782 height 685
click at [20, 21] on icon at bounding box center [391, 60] width 782 height 685
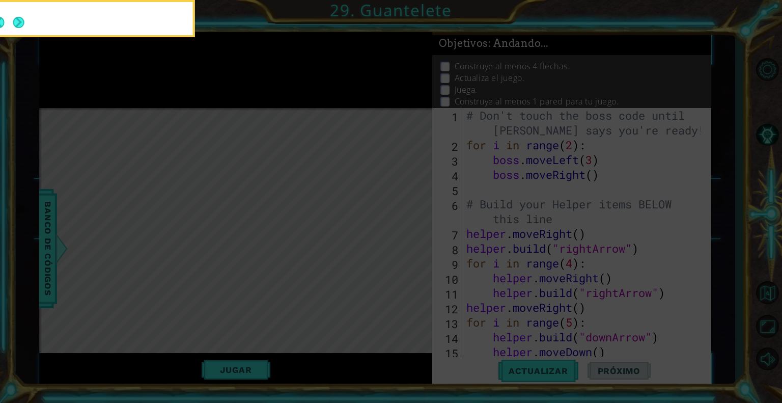
click at [19, 22] on icon at bounding box center [391, 60] width 782 height 685
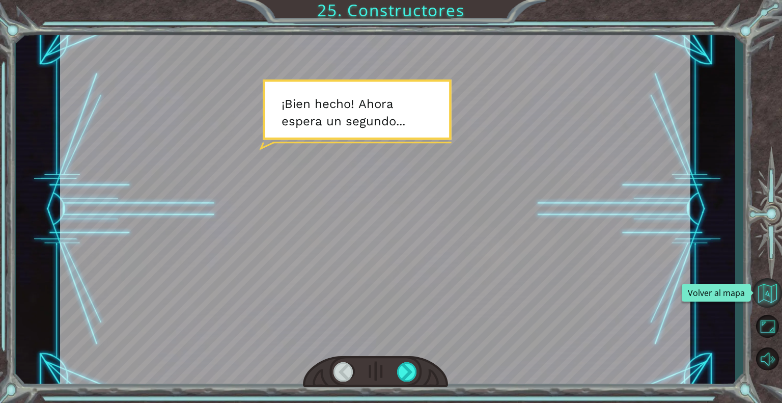
click at [774, 298] on button "Volver al mapa" at bounding box center [768, 293] width 30 height 30
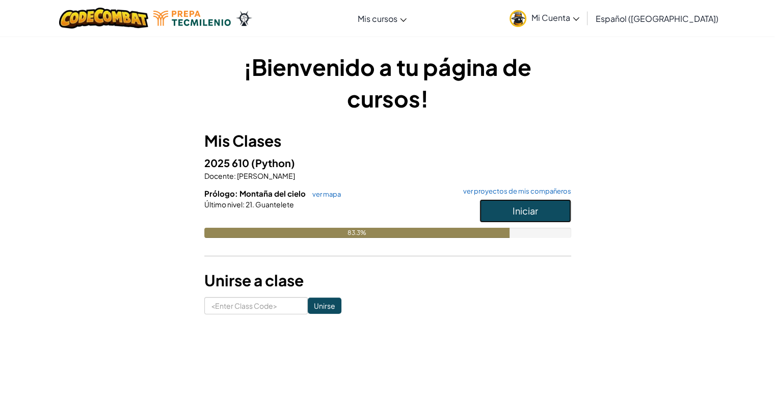
click at [510, 207] on button "Iniciar" at bounding box center [525, 210] width 92 height 23
click at [623, 18] on span "Español ([GEOGRAPHIC_DATA])" at bounding box center [656, 18] width 123 height 11
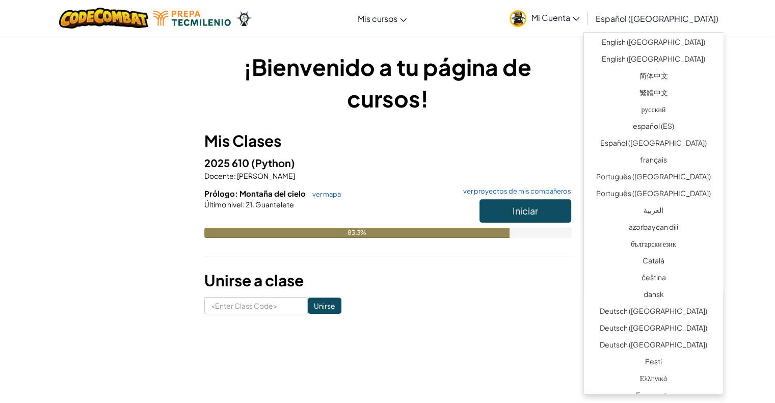
click at [623, 18] on span "Español ([GEOGRAPHIC_DATA])" at bounding box center [656, 18] width 123 height 11
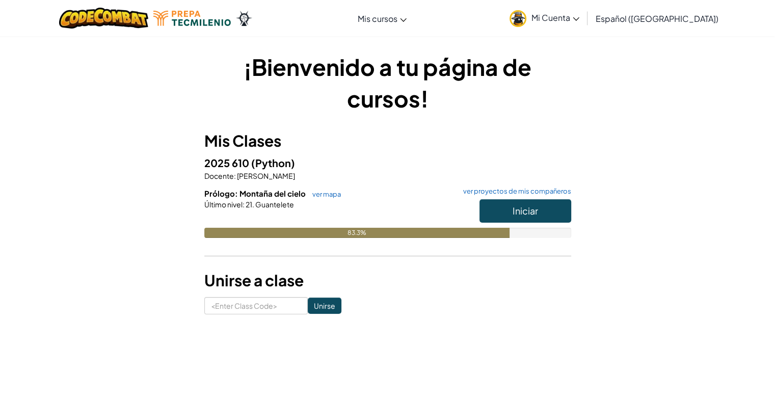
click at [623, 18] on span "Español ([GEOGRAPHIC_DATA])" at bounding box center [656, 18] width 123 height 11
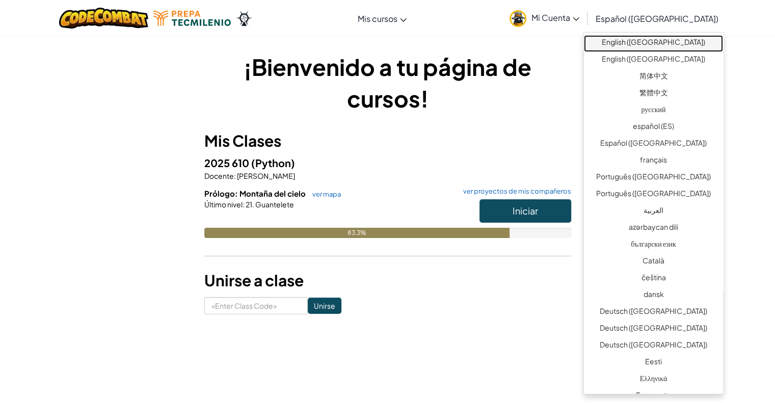
click at [638, 41] on link "English ([GEOGRAPHIC_DATA])" at bounding box center [653, 43] width 139 height 17
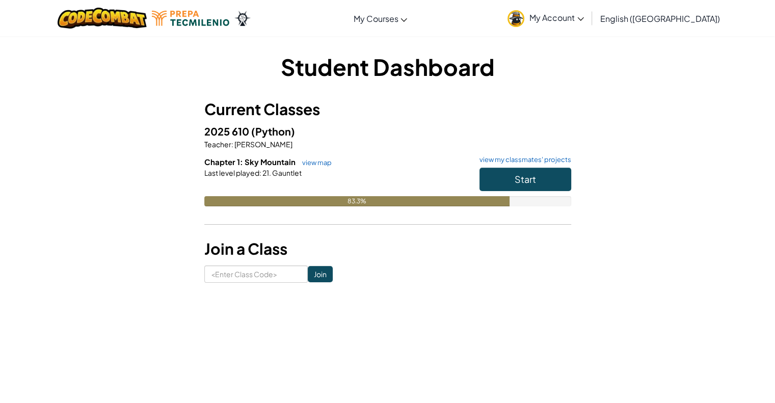
click at [584, 17] on span "My Account" at bounding box center [556, 17] width 54 height 11
